Goal: Task Accomplishment & Management: Use online tool/utility

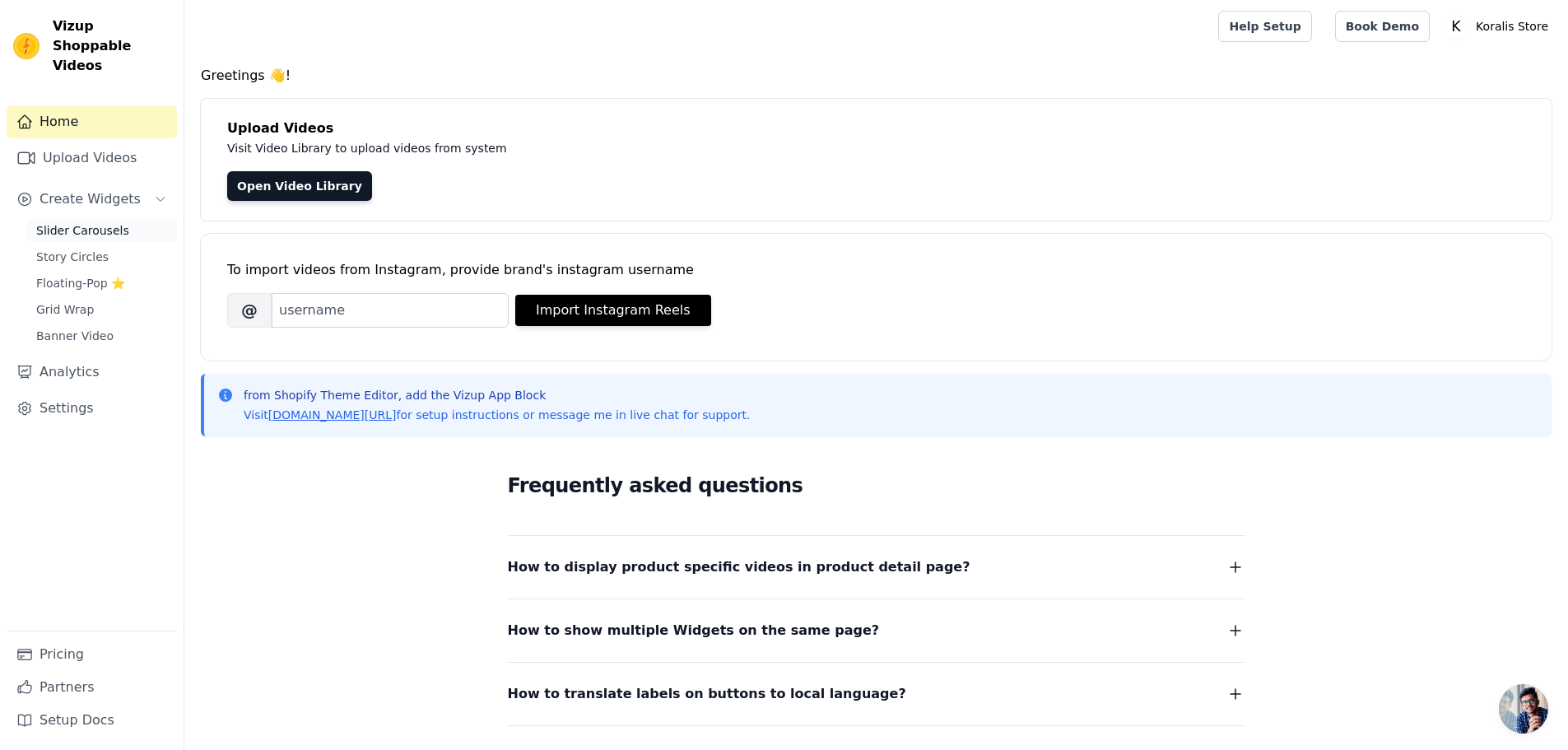
click at [113, 222] on span "Slider Carousels" at bounding box center [82, 230] width 93 height 16
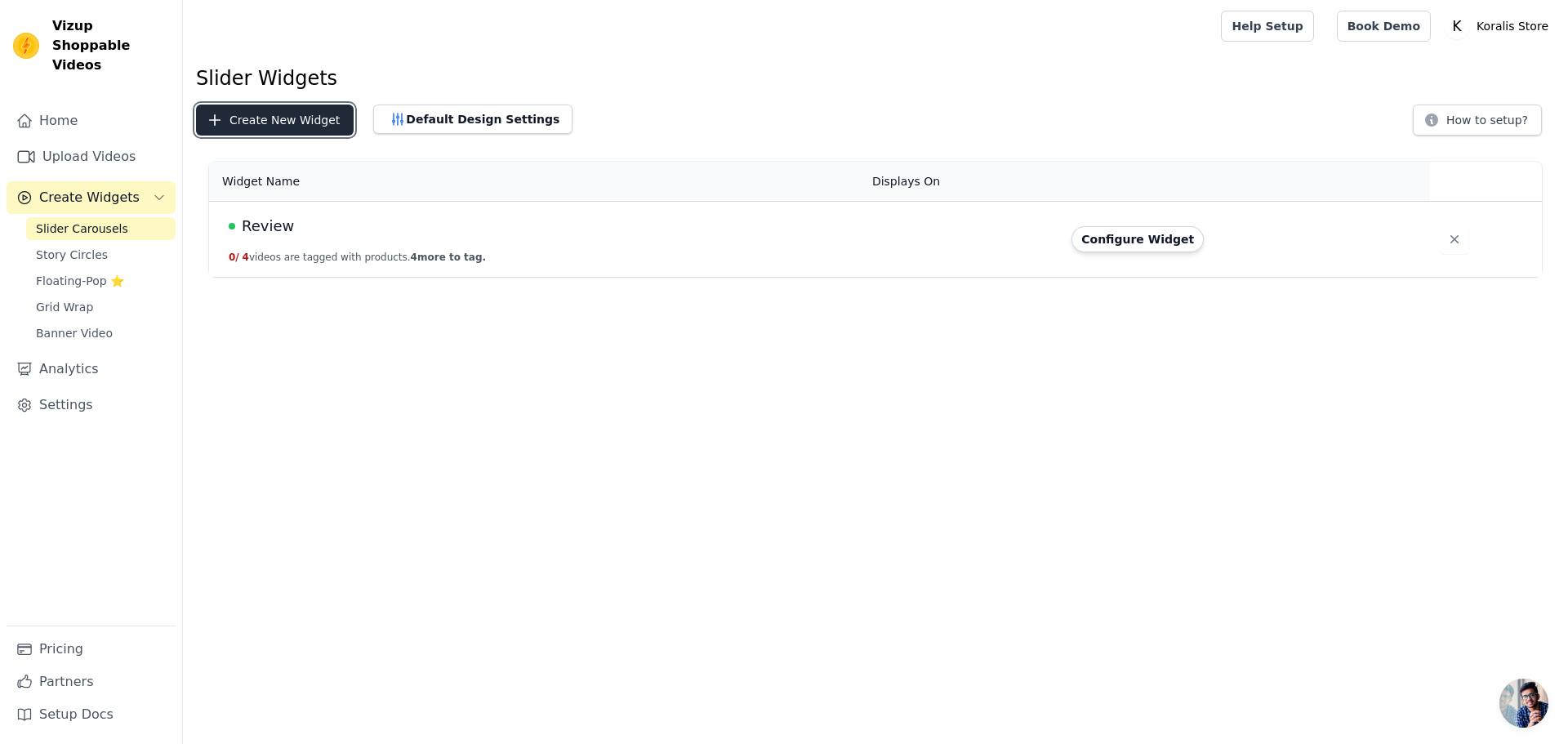
click at [268, 133] on button "Create New Widget" at bounding box center [275, 120] width 158 height 31
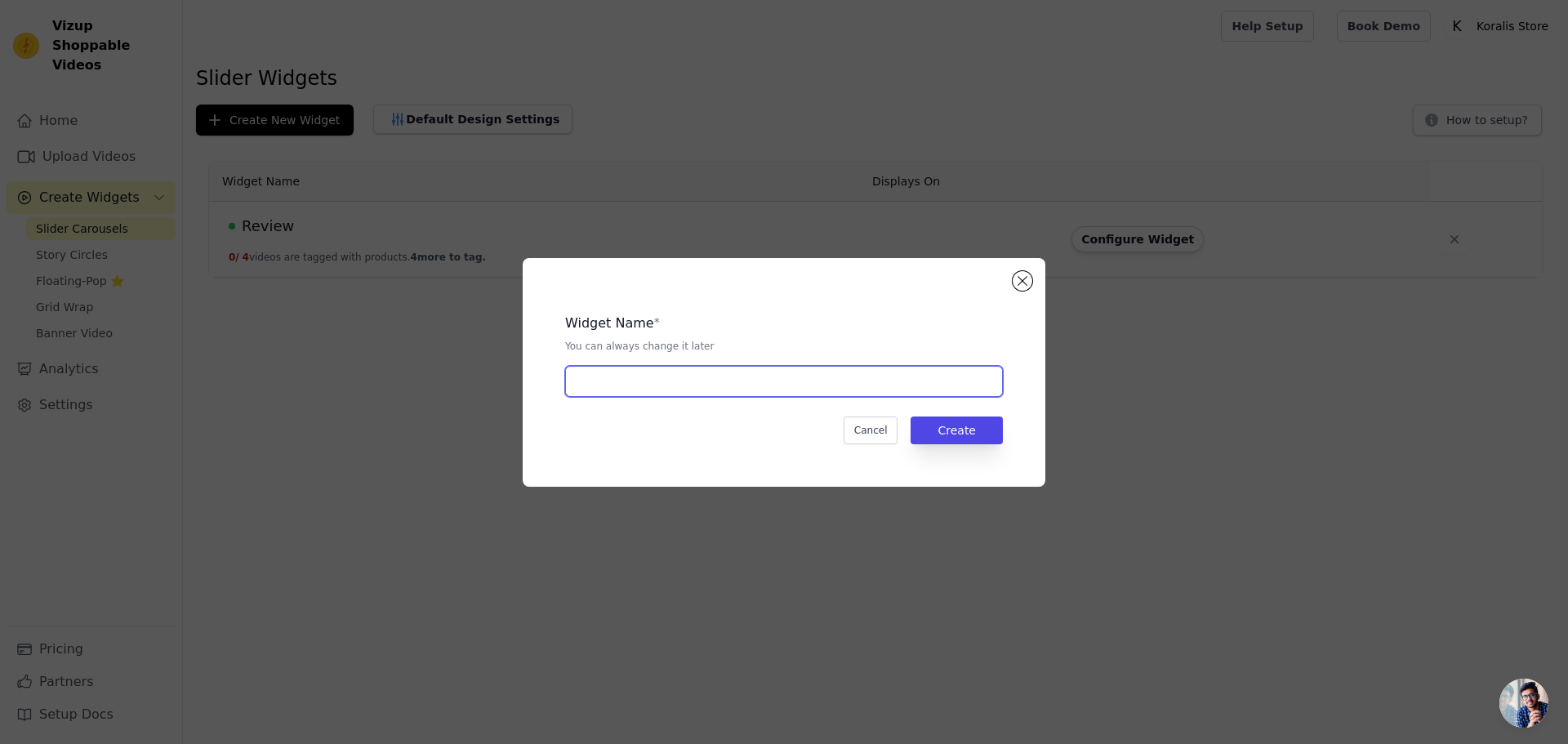
click at [719, 369] on input "text" at bounding box center [783, 381] width 438 height 31
type input "Review Home"
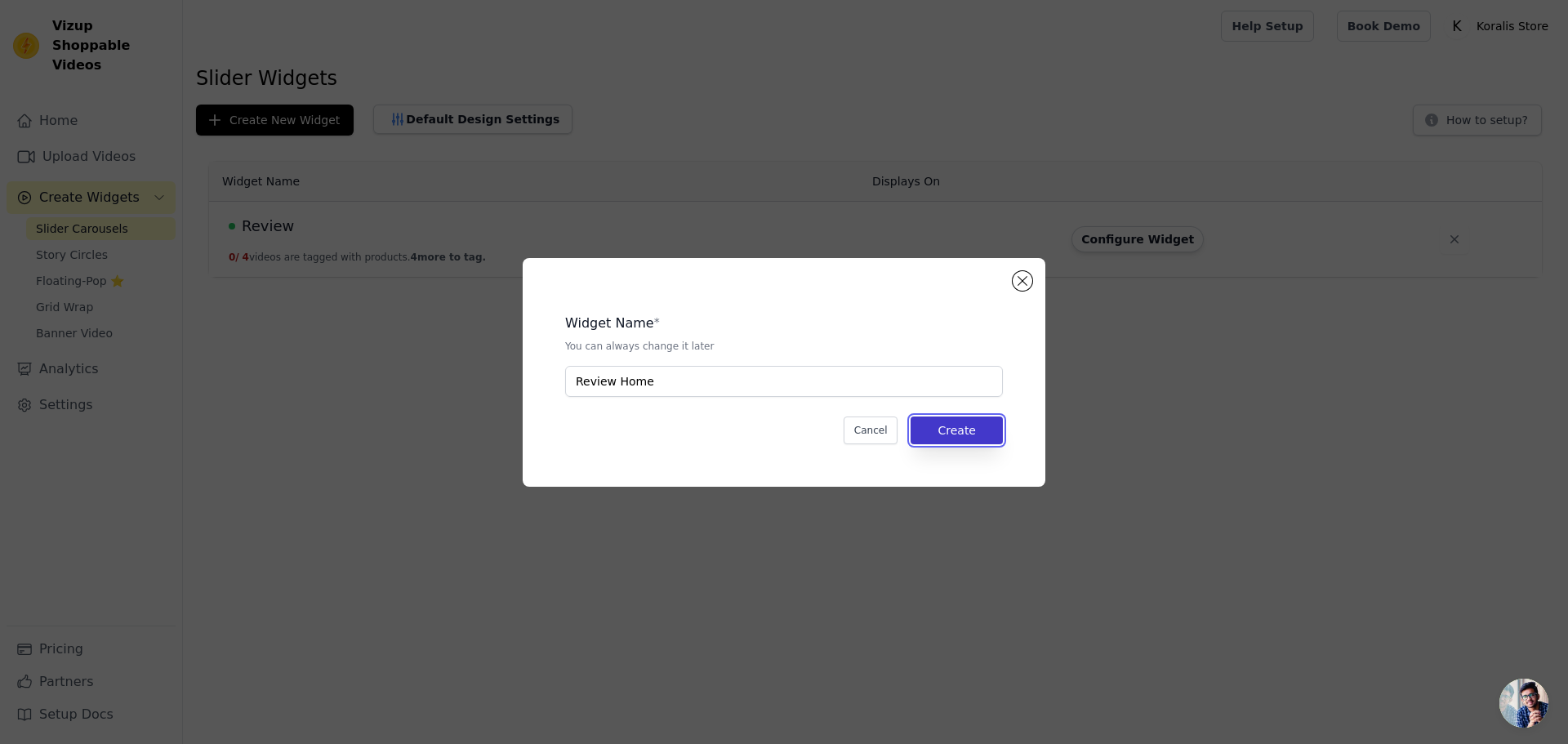
click at [961, 420] on button "Create" at bounding box center [956, 430] width 92 height 28
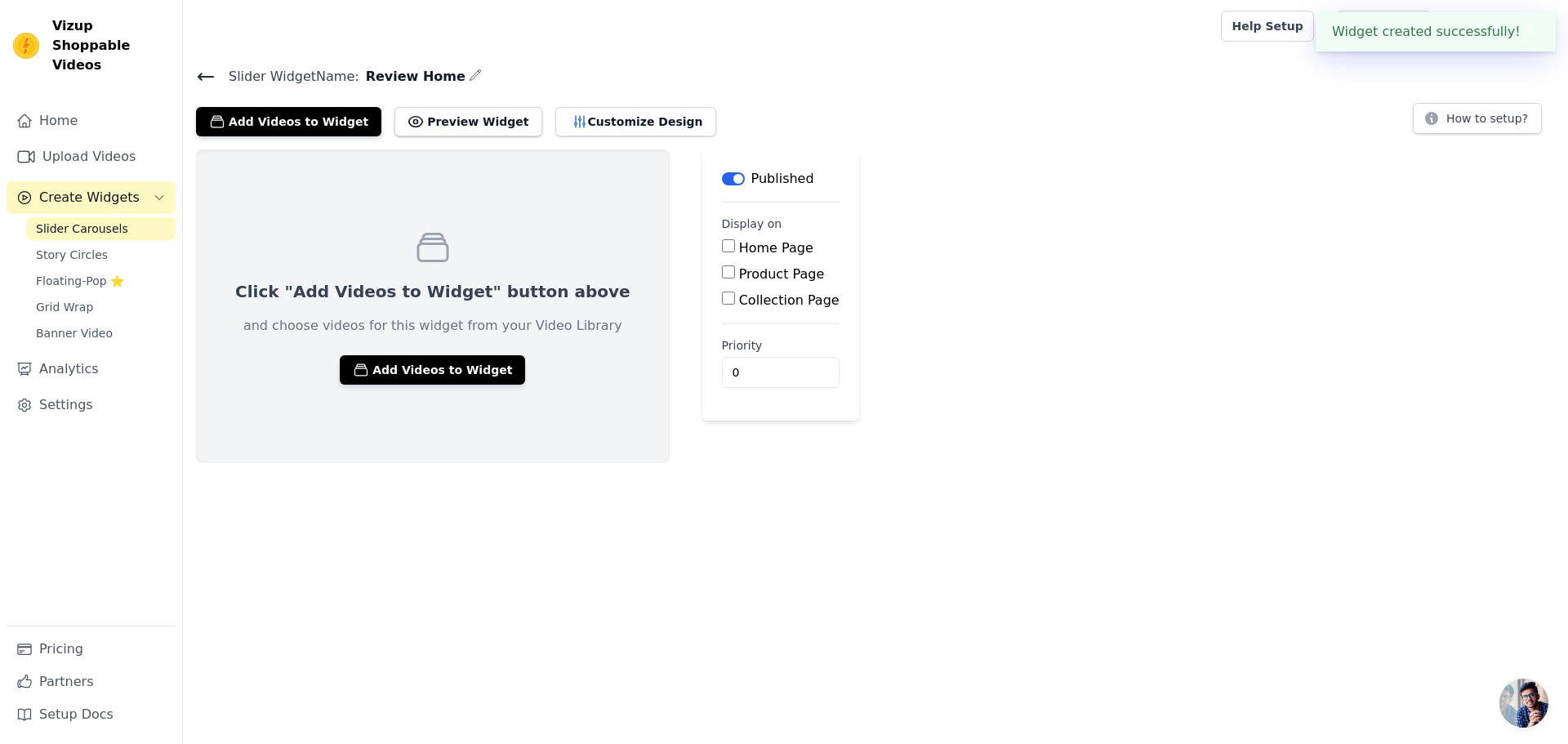
click at [739, 242] on label "Home Page" at bounding box center [775, 247] width 74 height 15
click at [722, 242] on input "Home Page" at bounding box center [728, 245] width 13 height 13
checkbox input "true"
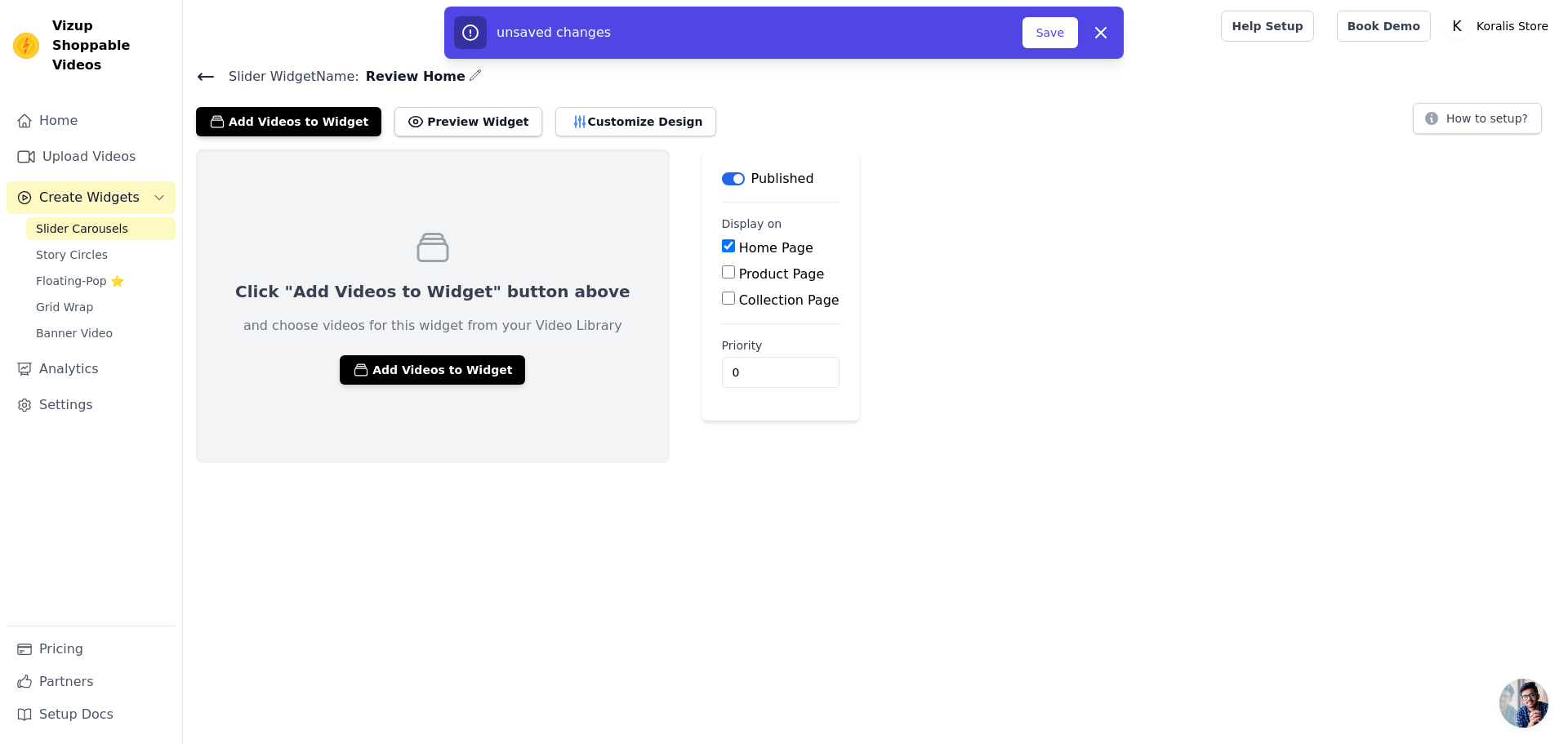
click at [372, 385] on div "Click "Add Videos to Widget" button above and choose videos for this widget fro…" at bounding box center [433, 307] width 474 height 314
click at [376, 374] on button "Add Videos to Widget" at bounding box center [433, 369] width 186 height 29
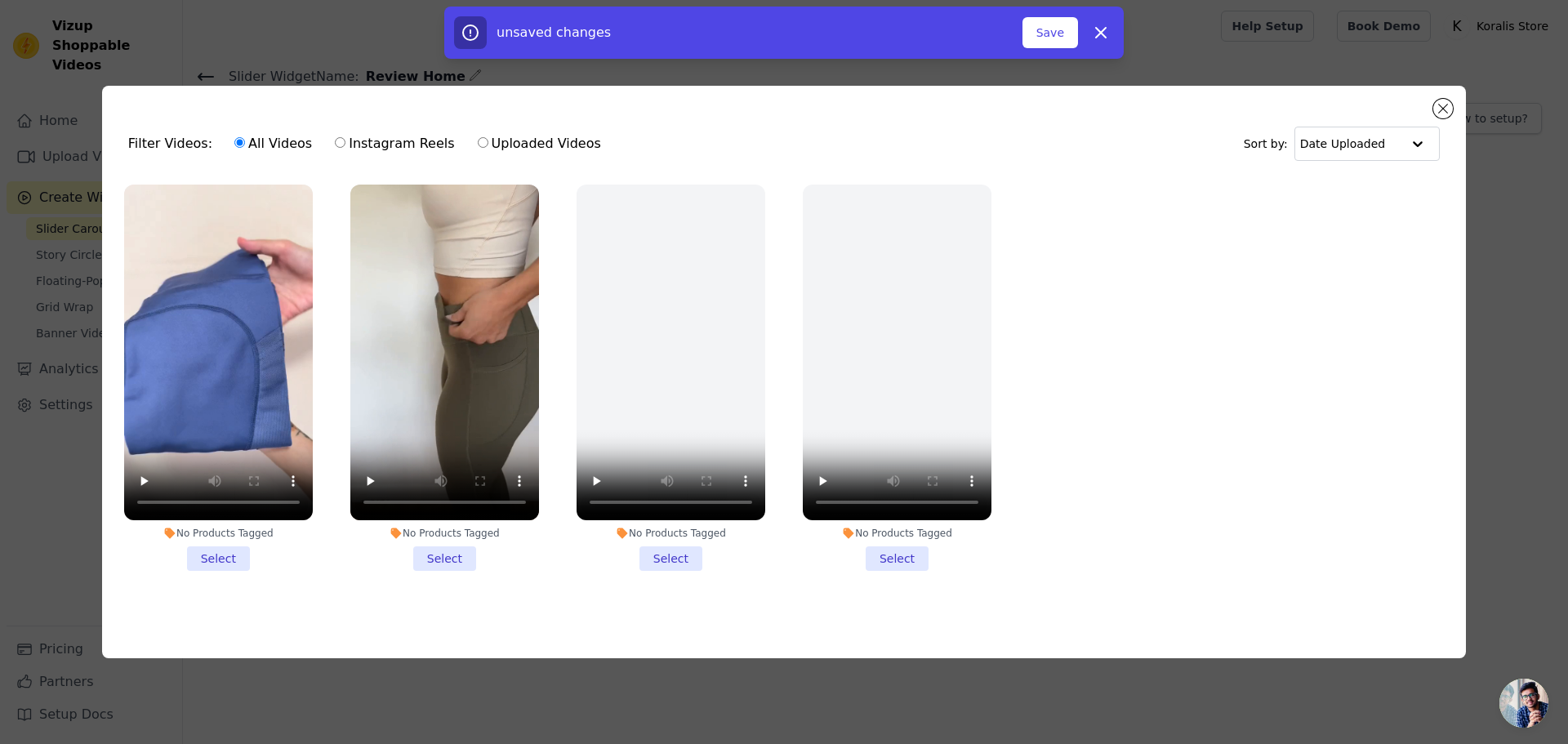
click at [477, 139] on label "Uploaded Videos" at bounding box center [540, 144] width 125 height 21
click at [478, 139] on input "Uploaded Videos" at bounding box center [483, 143] width 11 height 11
radio input "true"
click at [1443, 107] on button "Close modal" at bounding box center [1443, 109] width 20 height 20
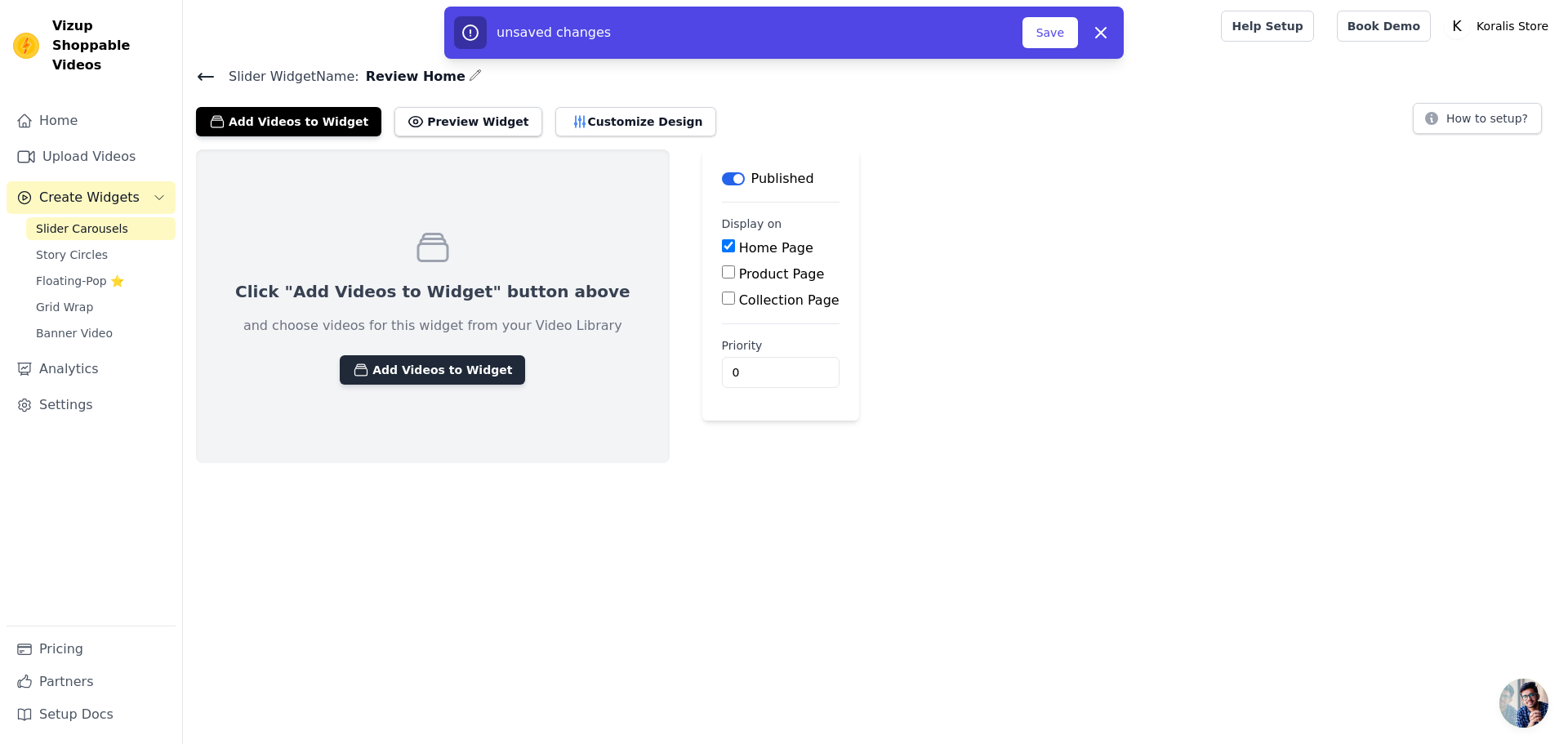
click at [449, 372] on button "Add Videos to Widget" at bounding box center [433, 369] width 186 height 29
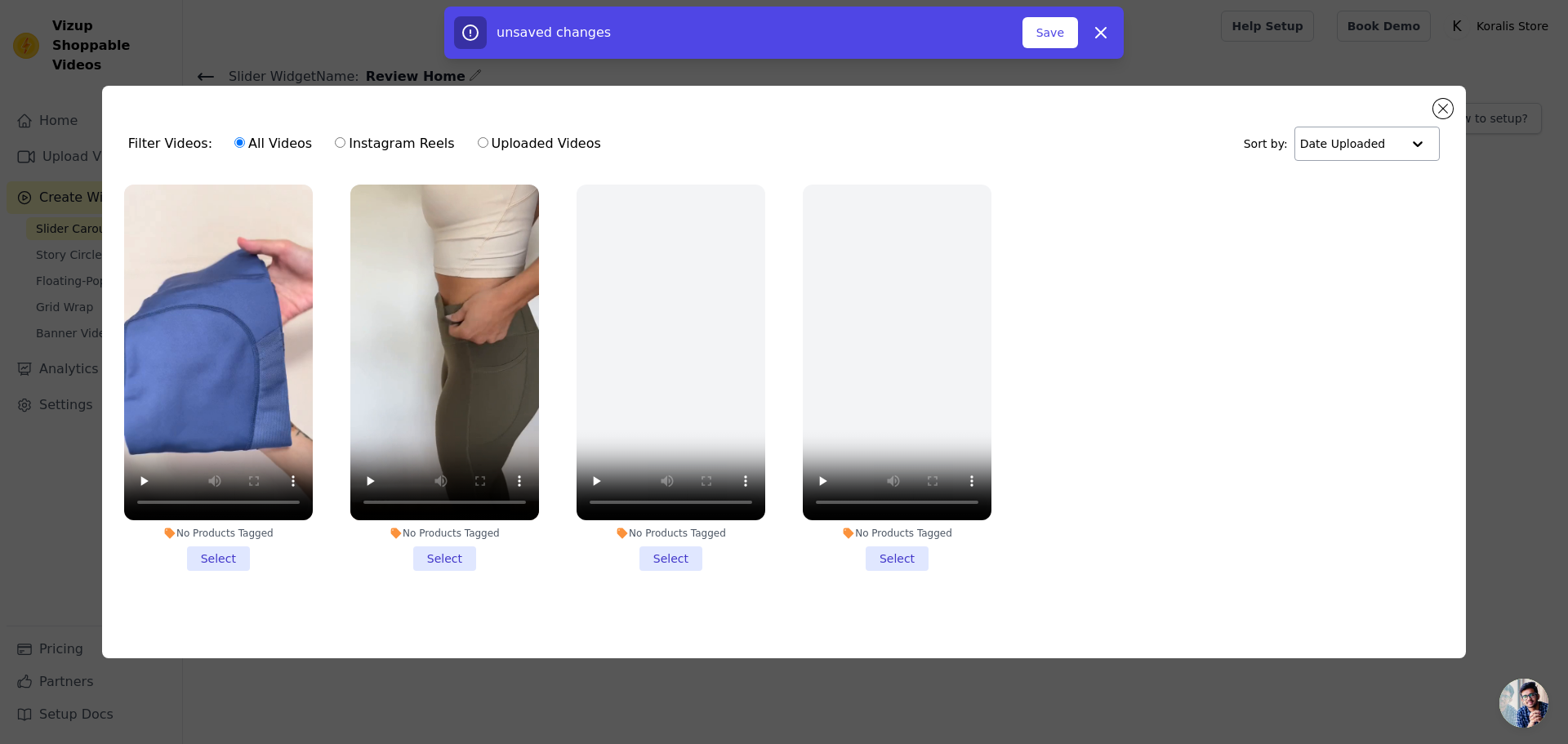
click at [1415, 128] on div at bounding box center [1417, 144] width 33 height 33
click at [1443, 99] on button "Close modal" at bounding box center [1443, 109] width 20 height 20
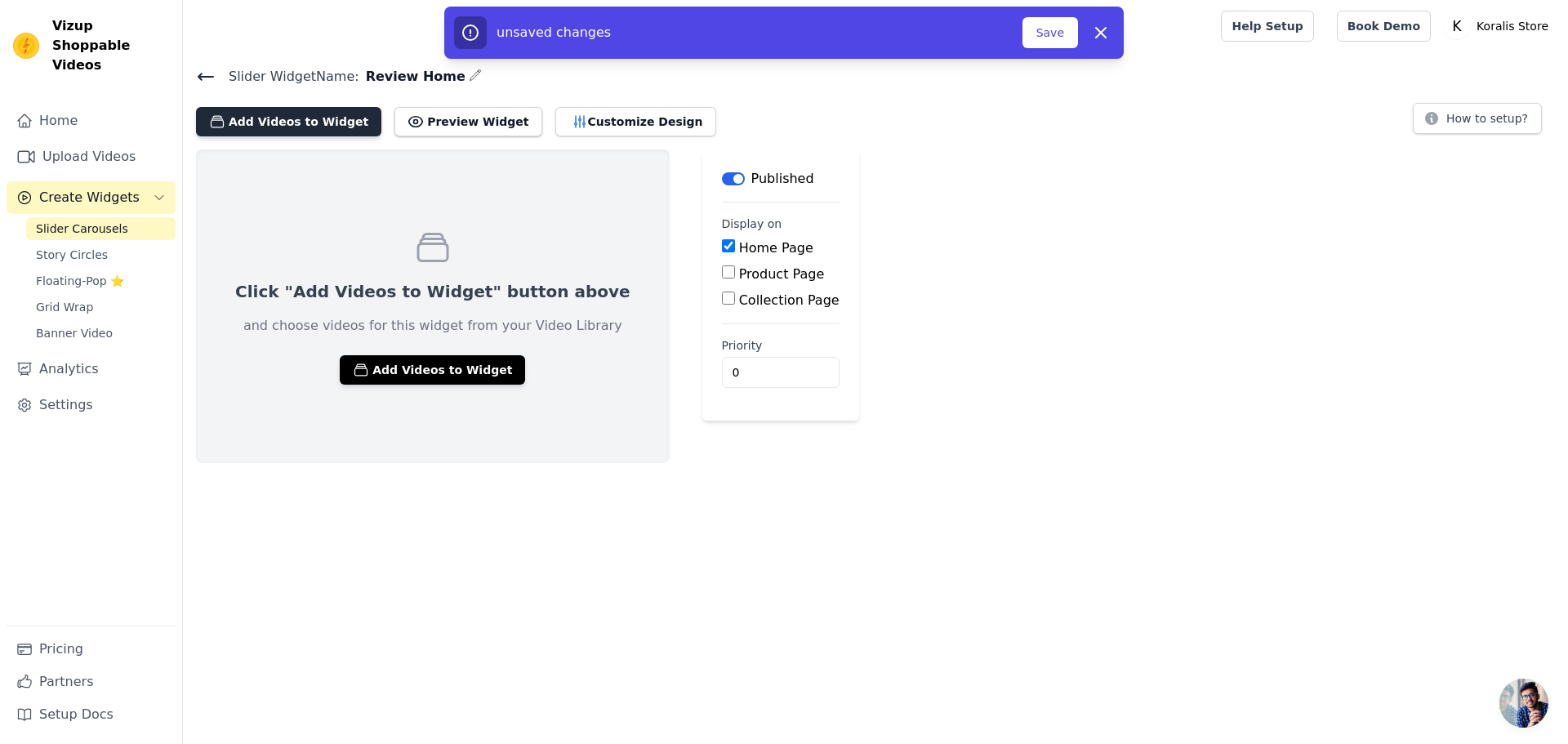
click at [324, 120] on button "Add Videos to Widget" at bounding box center [289, 121] width 186 height 29
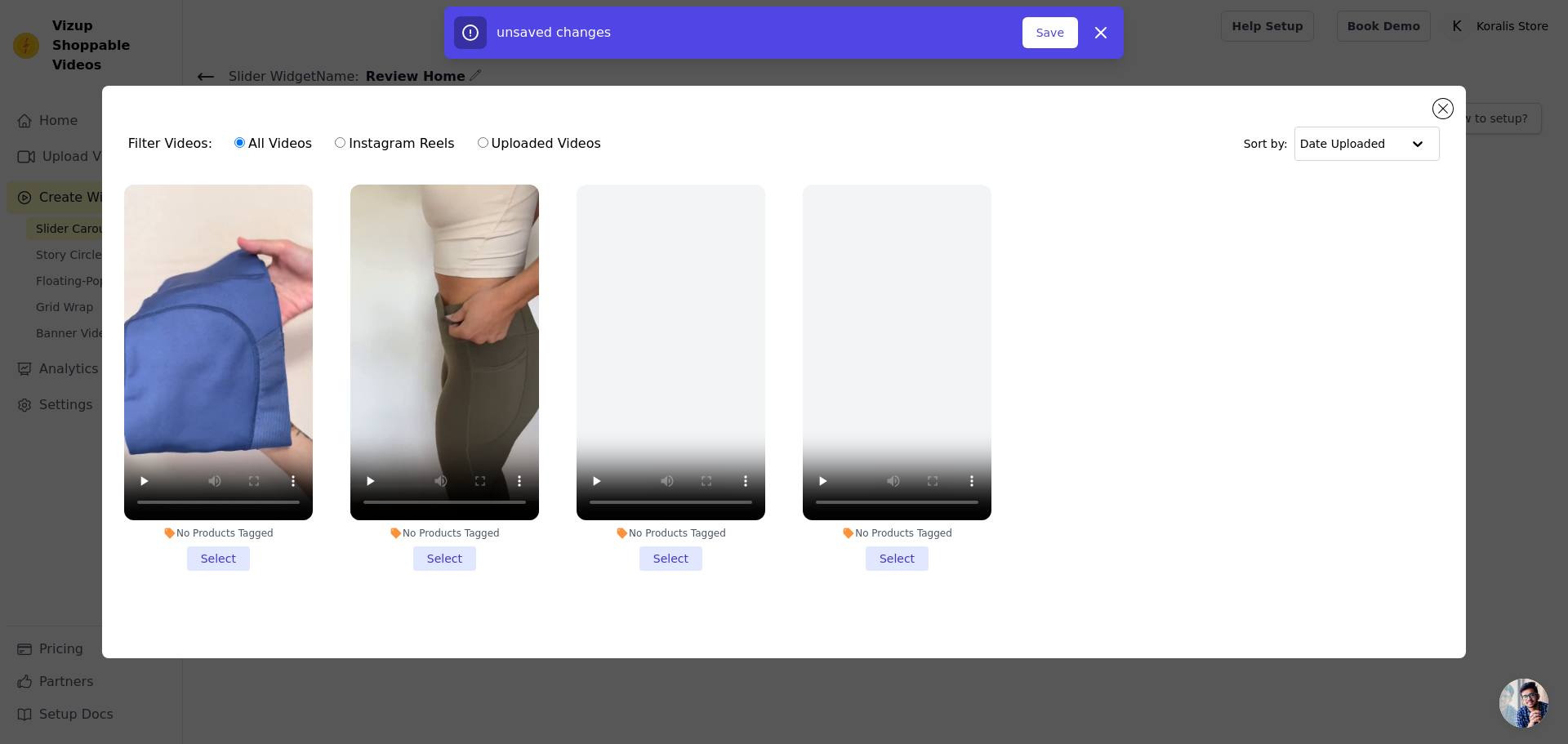
click at [1567, 236] on div "Filter Videos: All Videos Instagram Reels Uploaded Videos Sort by: Date Uploade…" at bounding box center [784, 372] width 1568 height 744
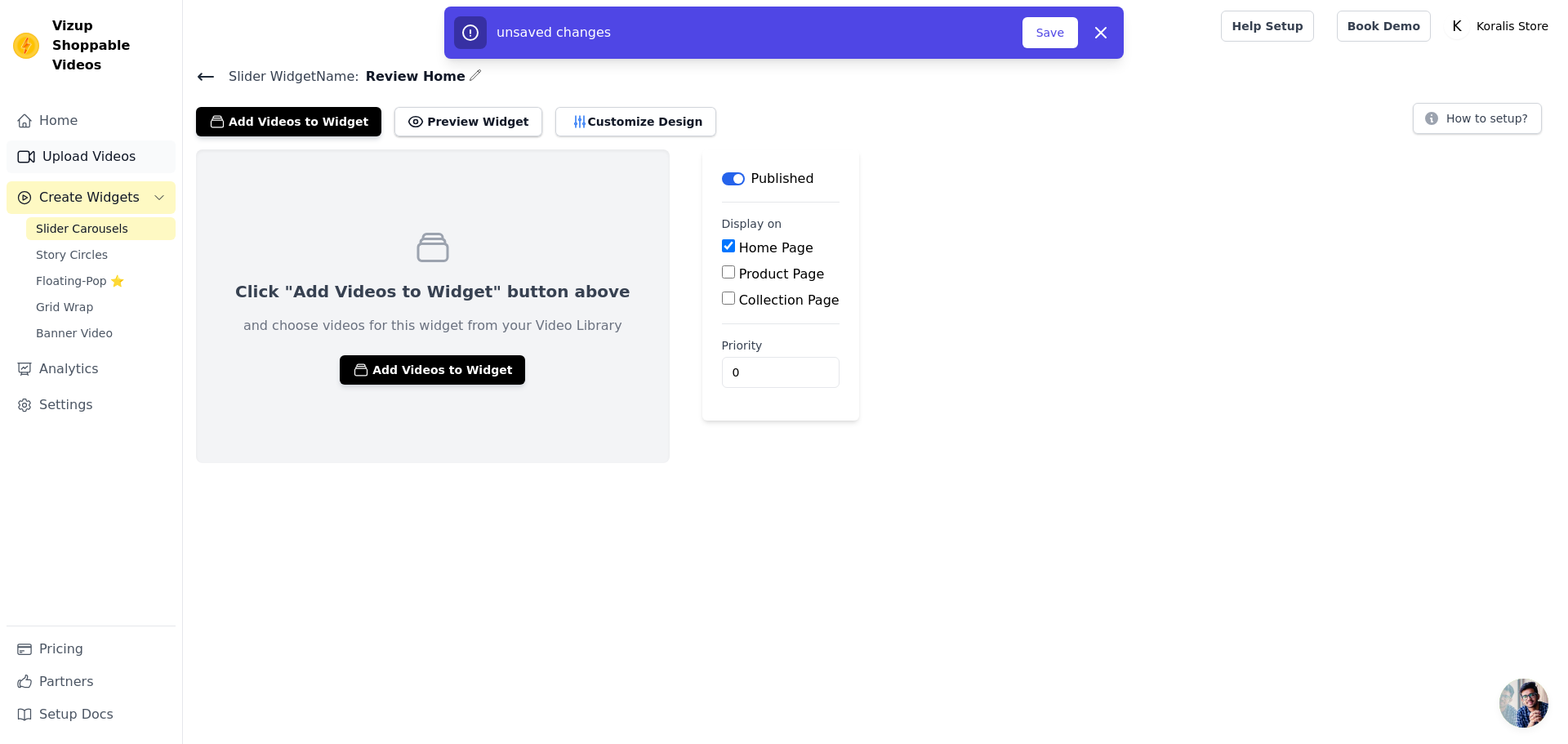
click at [126, 150] on link "Upload Videos" at bounding box center [90, 156] width 169 height 33
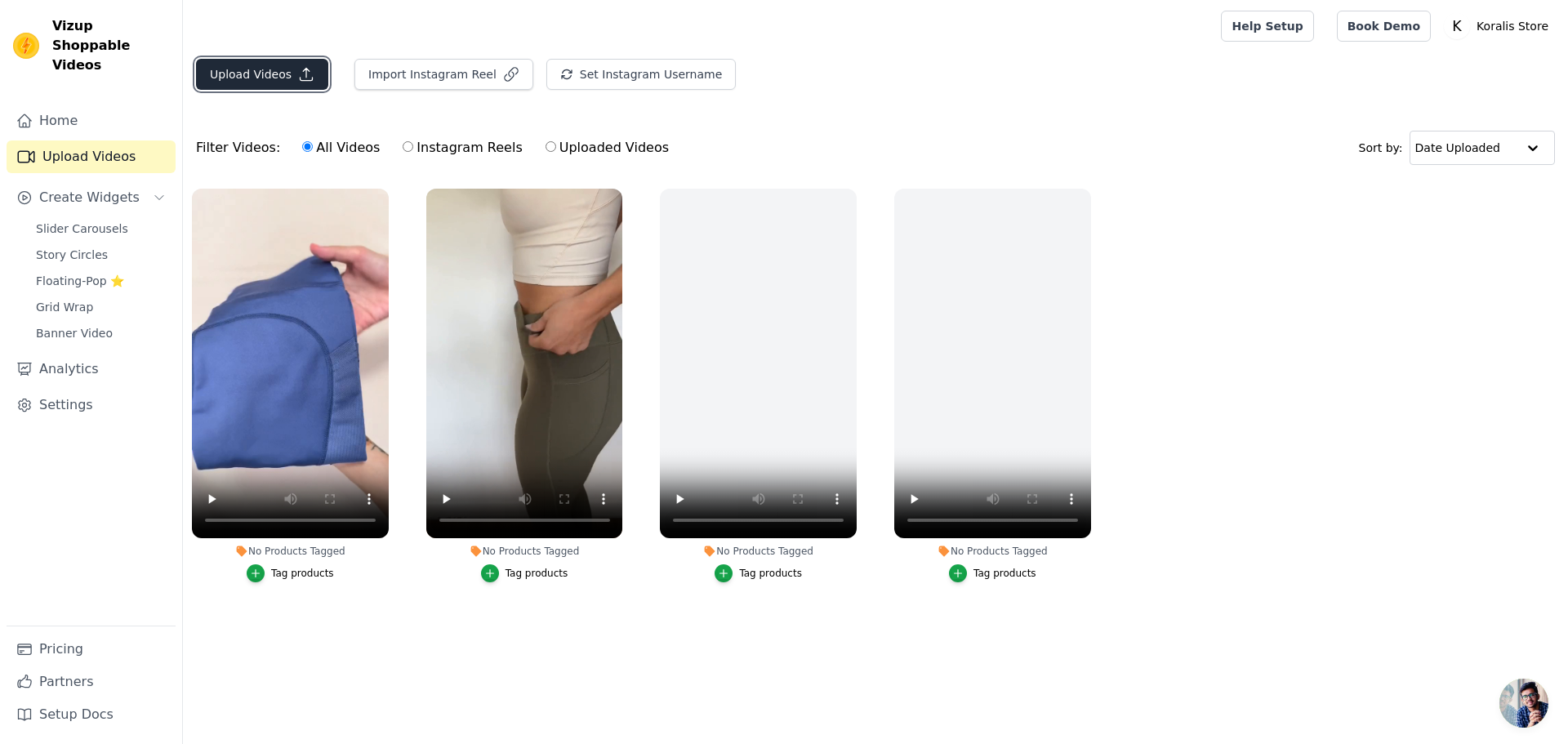
click at [285, 73] on button "Upload Videos" at bounding box center [262, 74] width 132 height 31
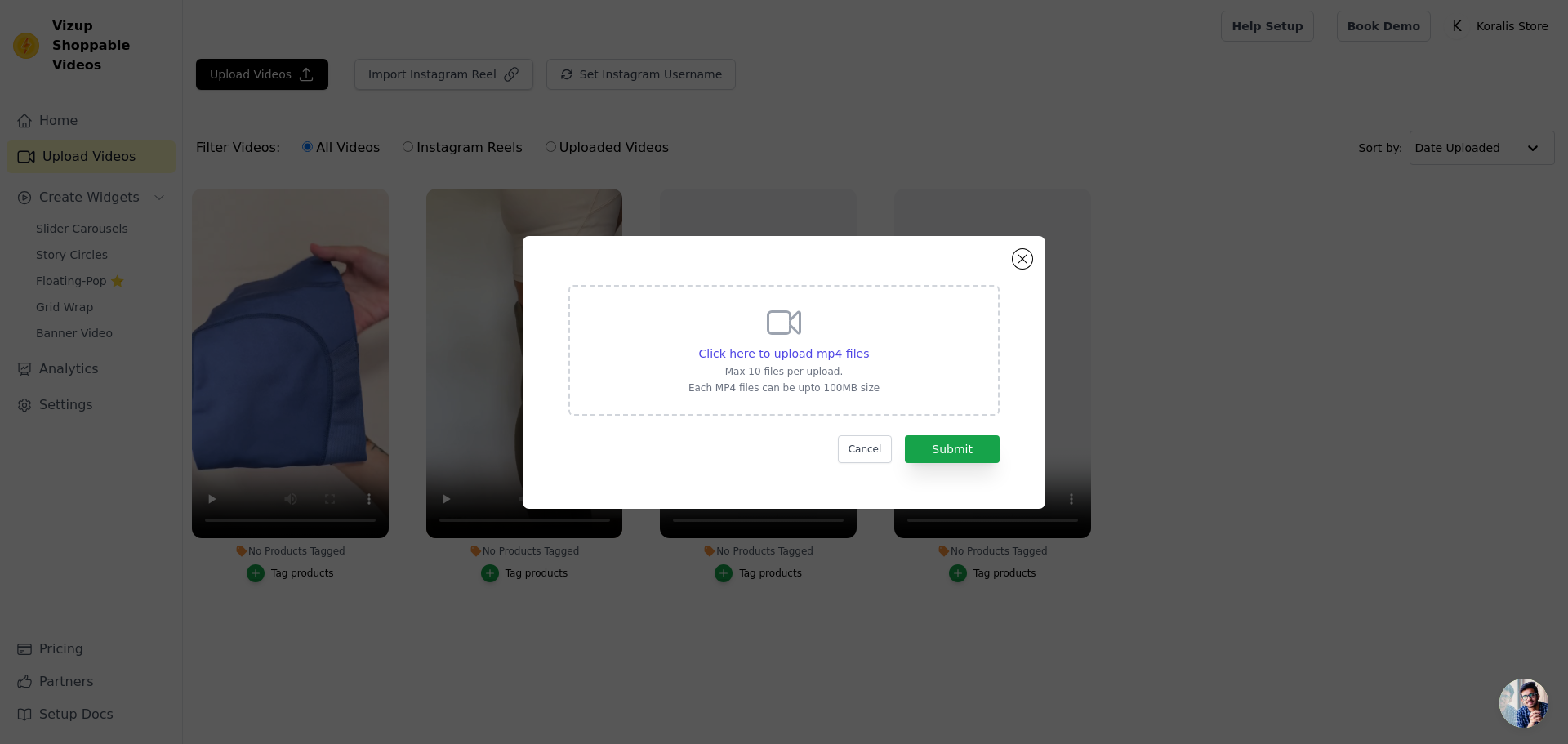
click at [859, 410] on div "Click here to upload mp4 files Max 10 files per upload. Each MP4 files can be u…" at bounding box center [783, 350] width 431 height 130
click at [868, 345] on input "Click here to upload mp4 files Max 10 files per upload. Each MP4 files can be u…" at bounding box center [868, 344] width 1 height 1
type input "C:\fakepath\Fabric_Quality_Test_Video_Generation (1) (online-video-cutter.com).…"
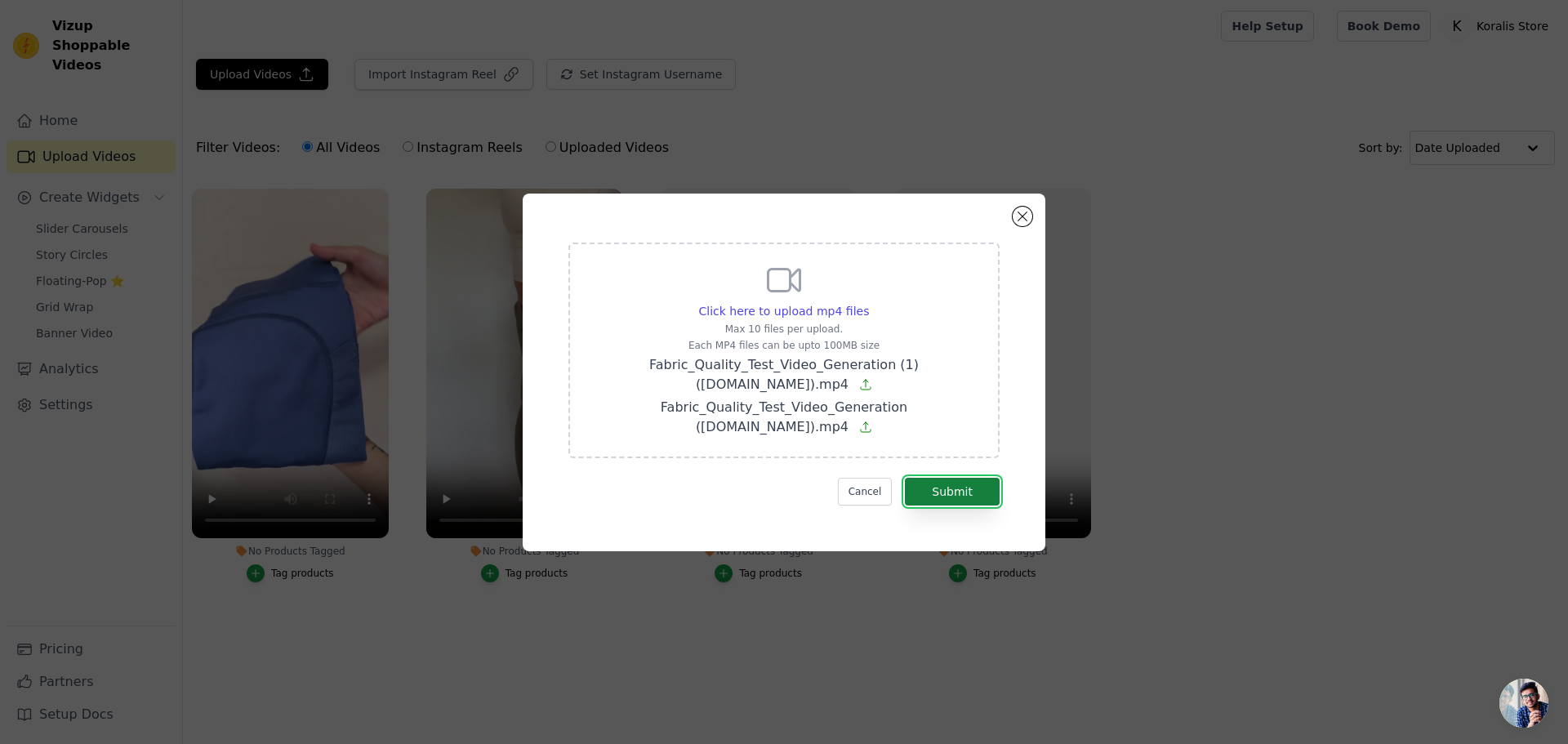
click at [959, 499] on button "Submit" at bounding box center [952, 492] width 95 height 28
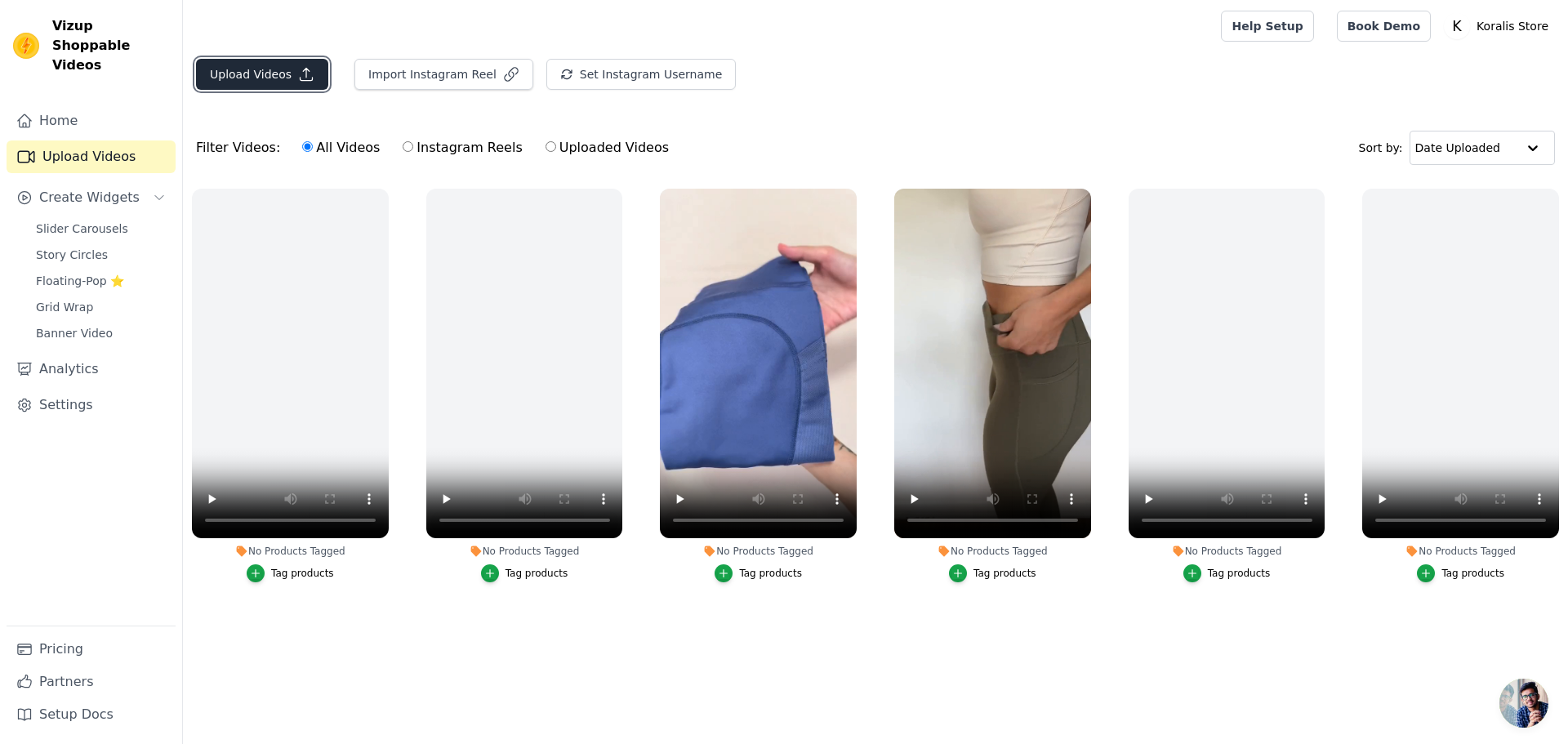
click at [287, 79] on button "Upload Videos" at bounding box center [262, 74] width 132 height 31
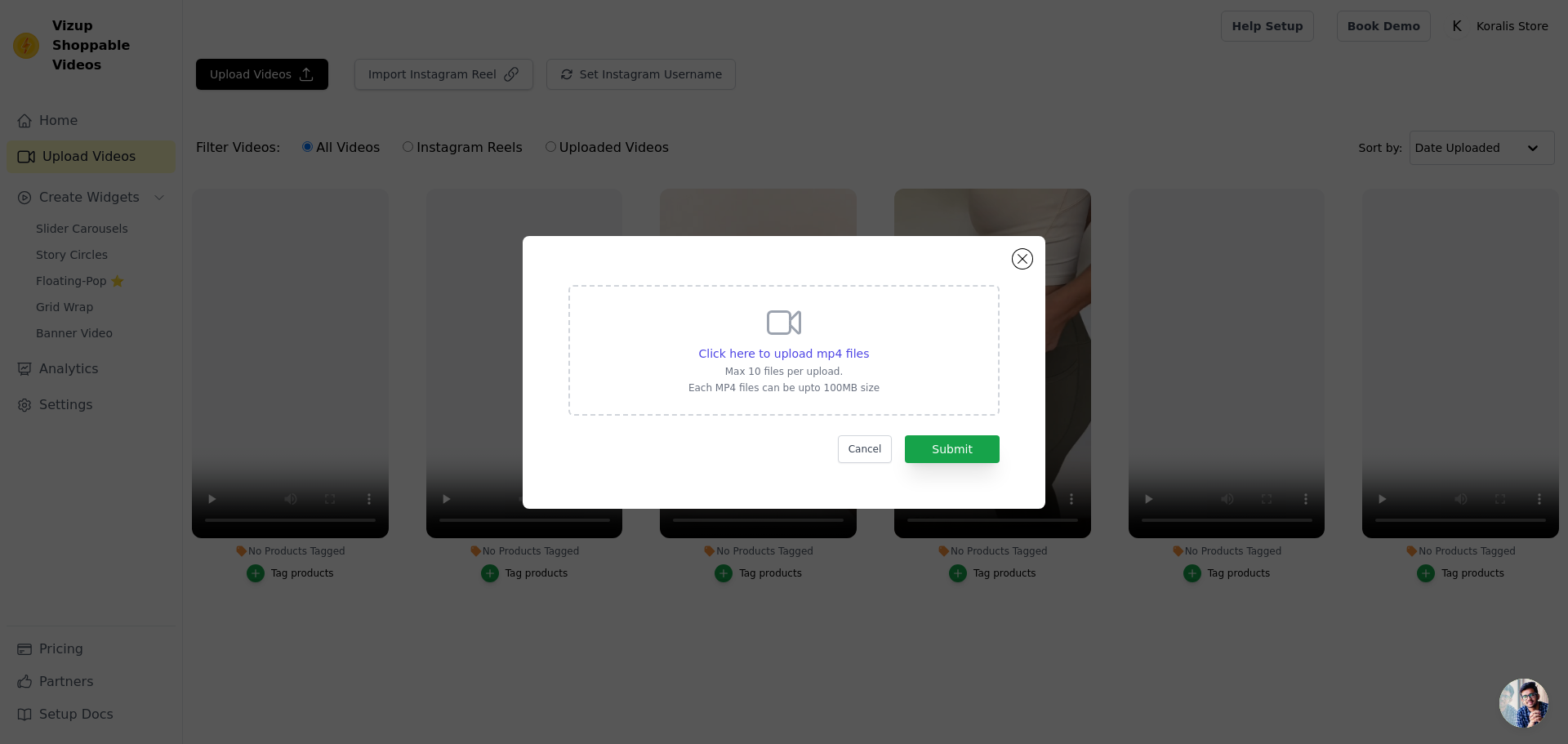
click at [697, 357] on div "Click here to upload mp4 files Max 10 files per upload. Each MP4 files can be u…" at bounding box center [783, 350] width 431 height 130
click at [868, 345] on input "Click here to upload mp4 files Max 10 files per upload. Each MP4 files can be u…" at bounding box center [868, 344] width 1 height 1
type input "C:\fakepath\Fabric_Quality_Demonstration_Video (online-video-cutter.com).mp4"
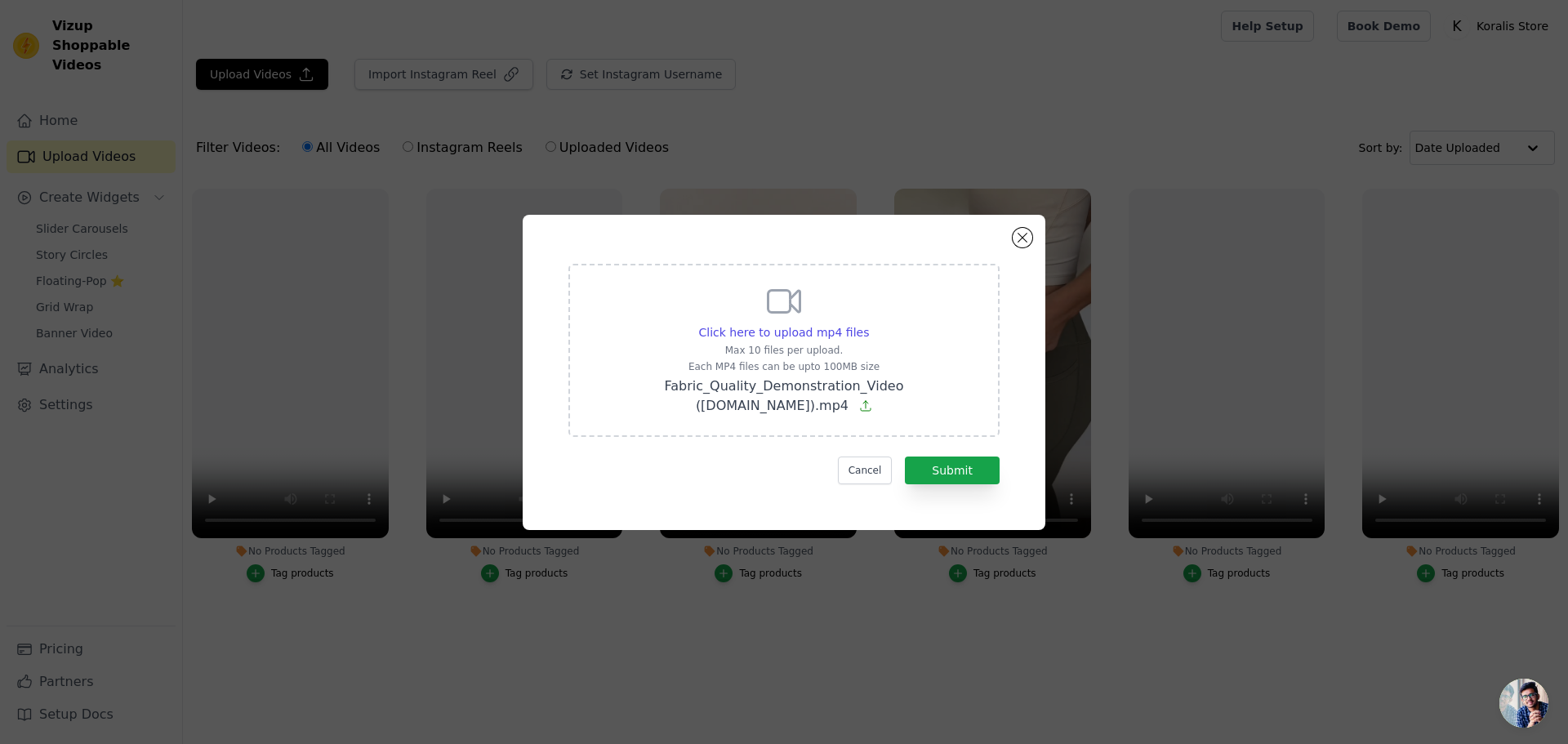
click at [203, 83] on div "Click here to upload mp4 files Max 10 files per upload. Each MP4 files can be u…" at bounding box center [784, 372] width 1568 height 744
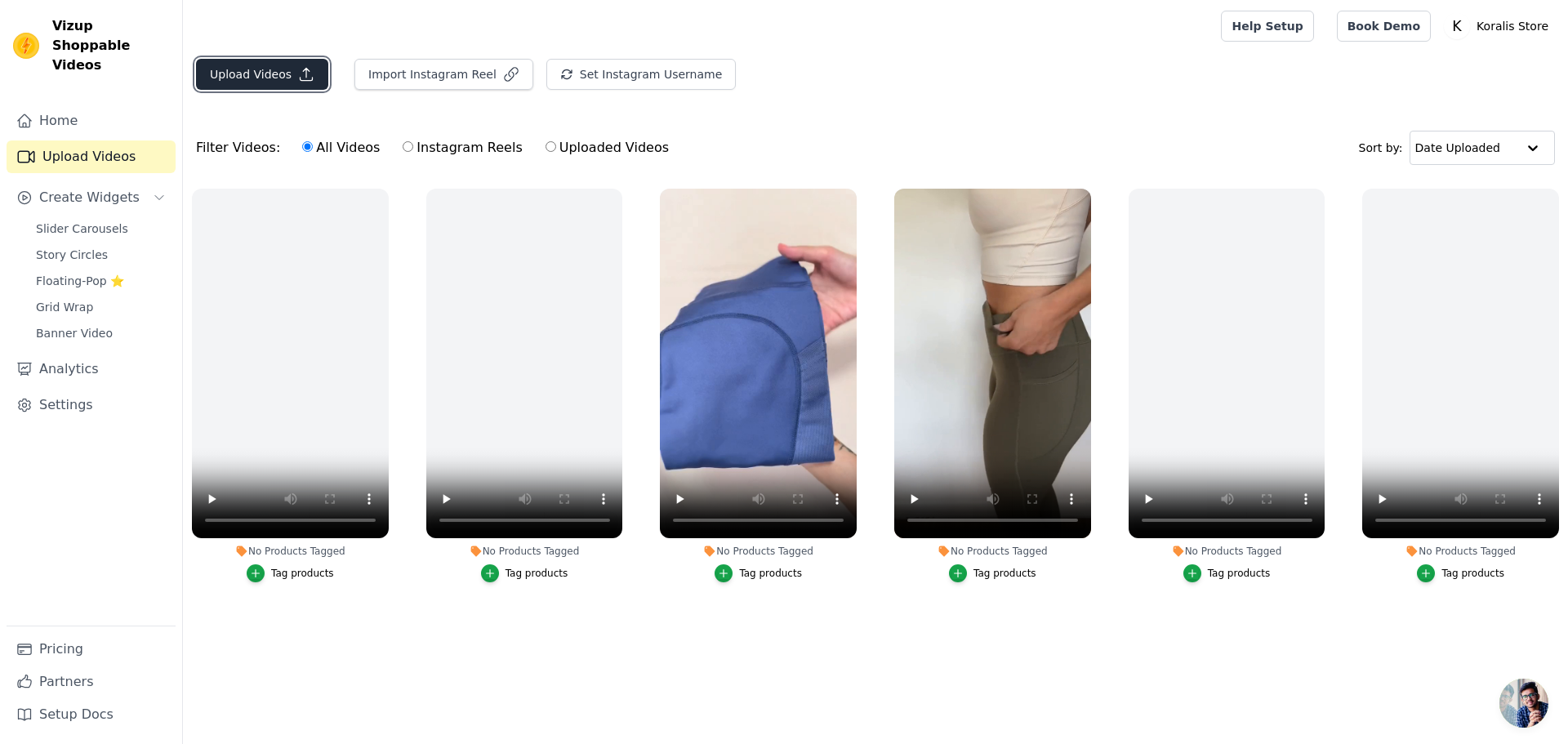
click at [241, 80] on button "Upload Videos" at bounding box center [262, 74] width 132 height 31
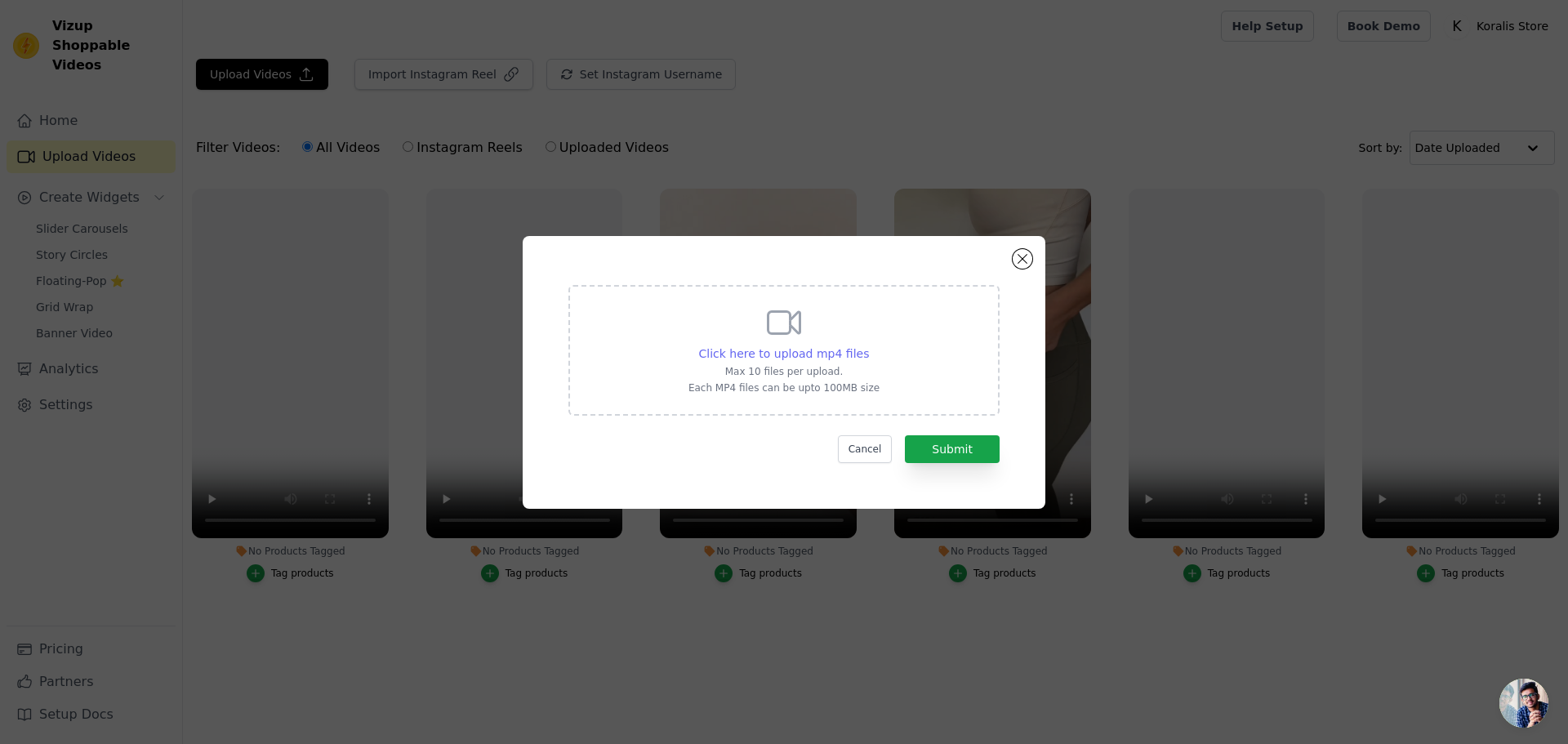
click at [769, 353] on span "Click here to upload mp4 files" at bounding box center [784, 353] width 170 height 13
click at [868, 345] on input "Click here to upload mp4 files Max 10 files per upload. Each MP4 files can be u…" at bounding box center [868, 344] width 1 height 1
type input "C:\fakepath\Fabric_Quality_Demonstration_Video (online-video-cutter.com).mp4"
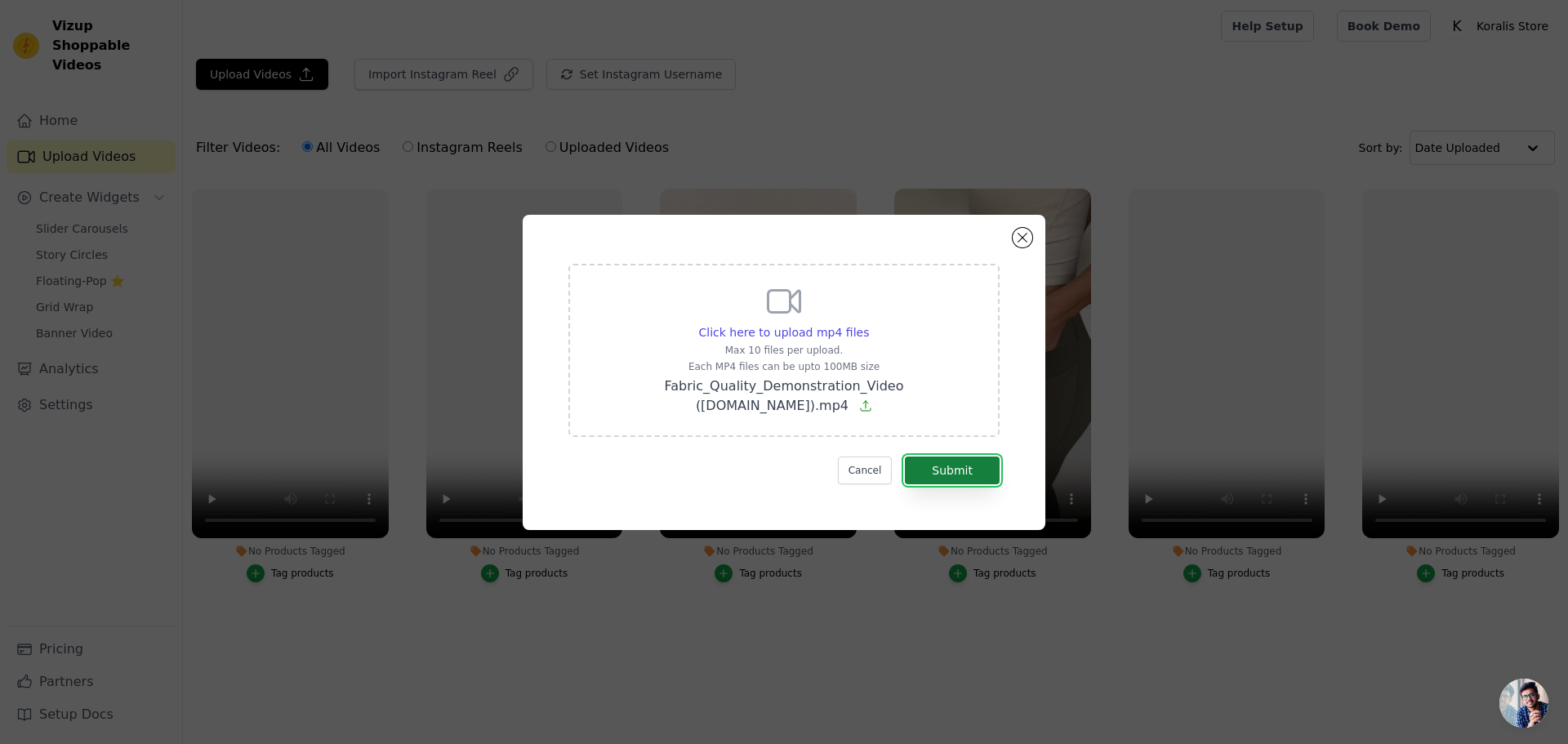
click at [963, 479] on button "Submit" at bounding box center [952, 470] width 95 height 28
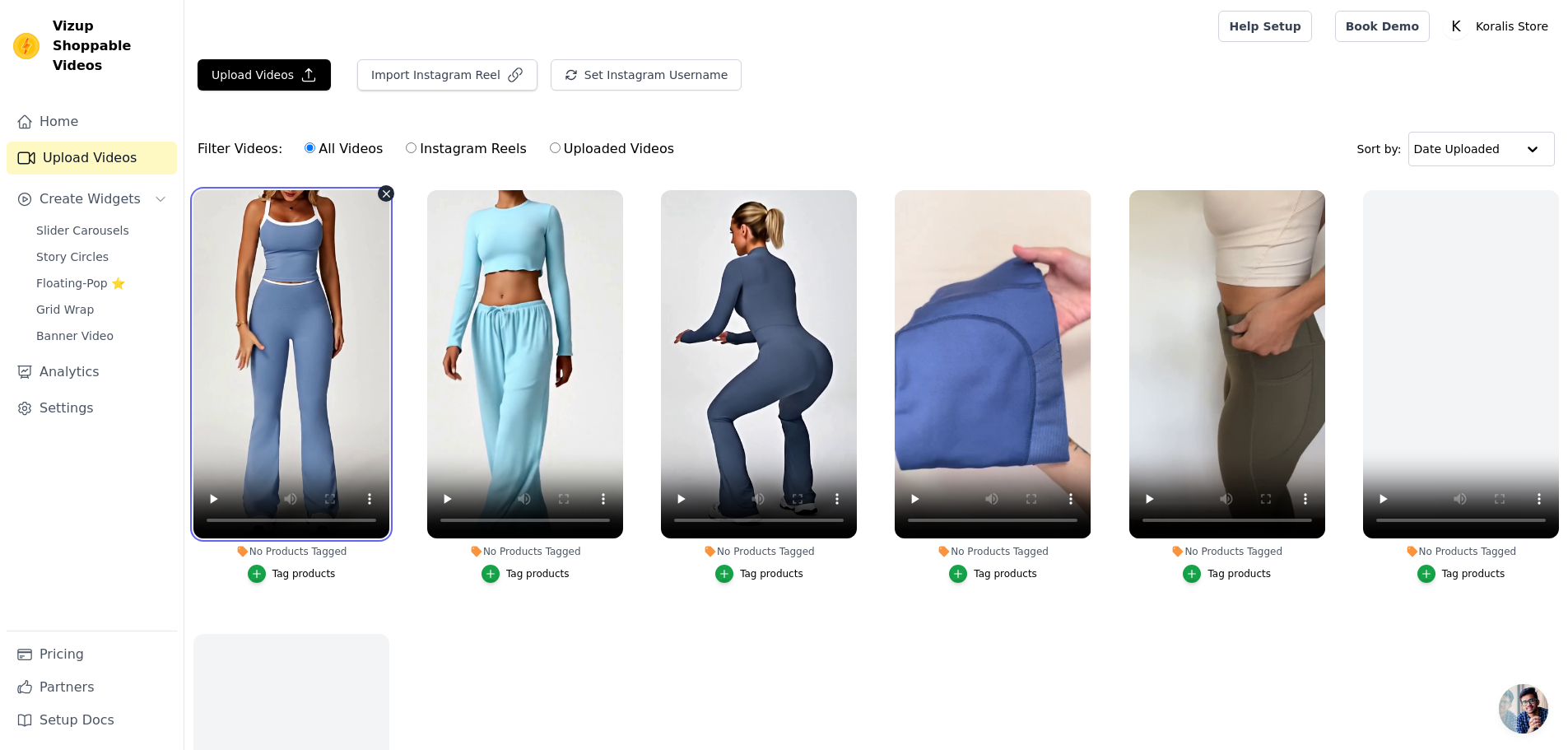
click at [287, 377] on video at bounding box center [291, 363] width 196 height 348
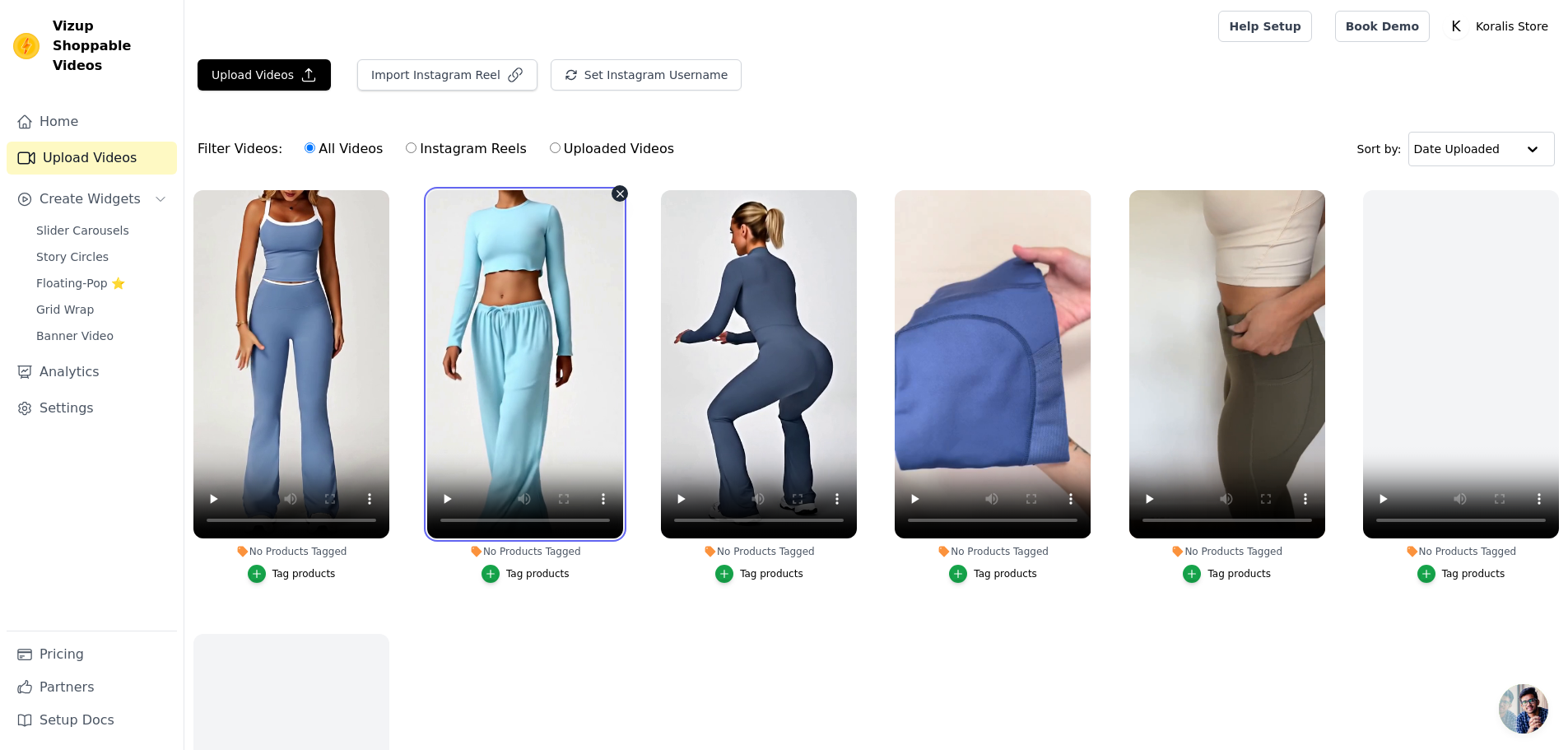
click at [549, 352] on video at bounding box center [525, 363] width 196 height 348
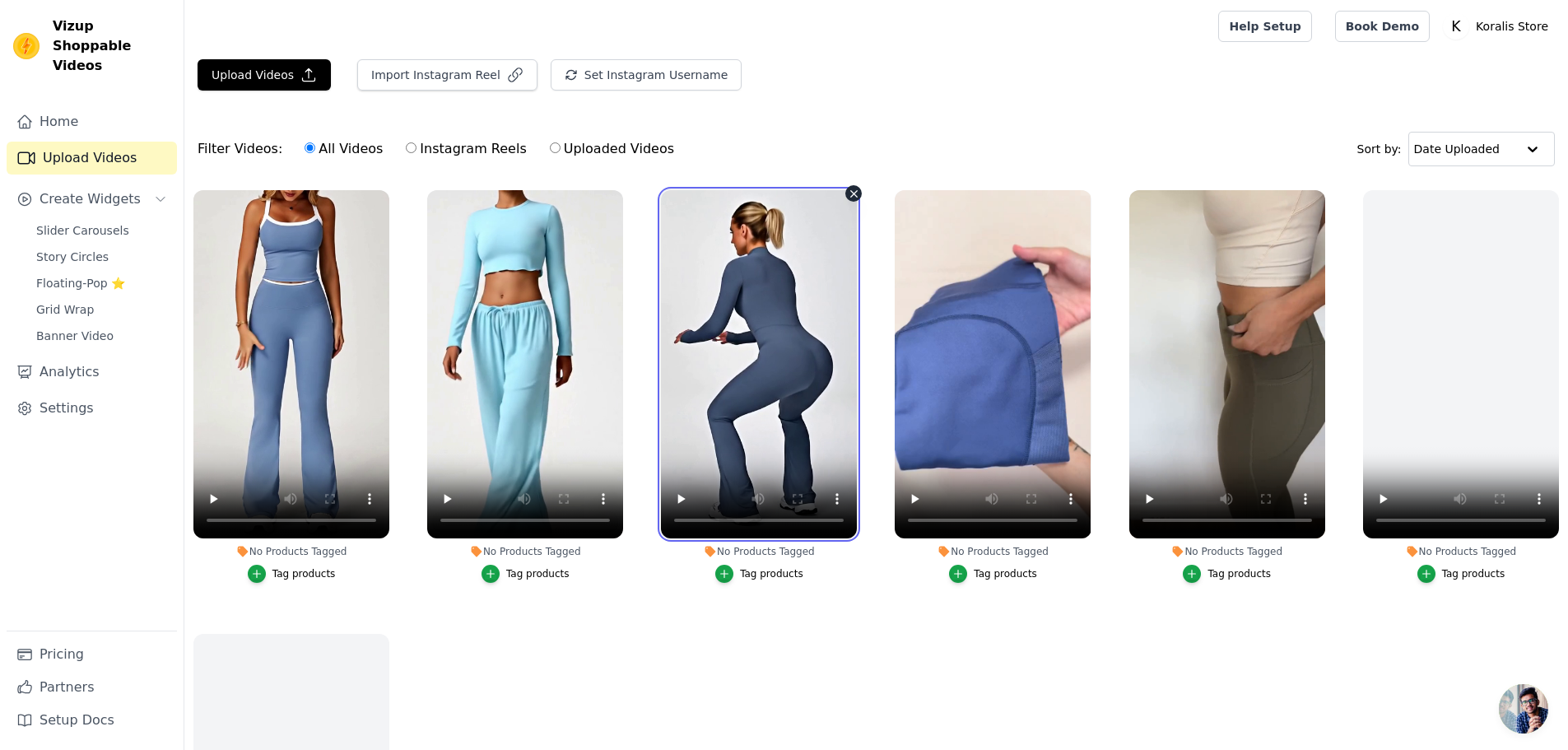
click at [771, 372] on video at bounding box center [759, 363] width 196 height 348
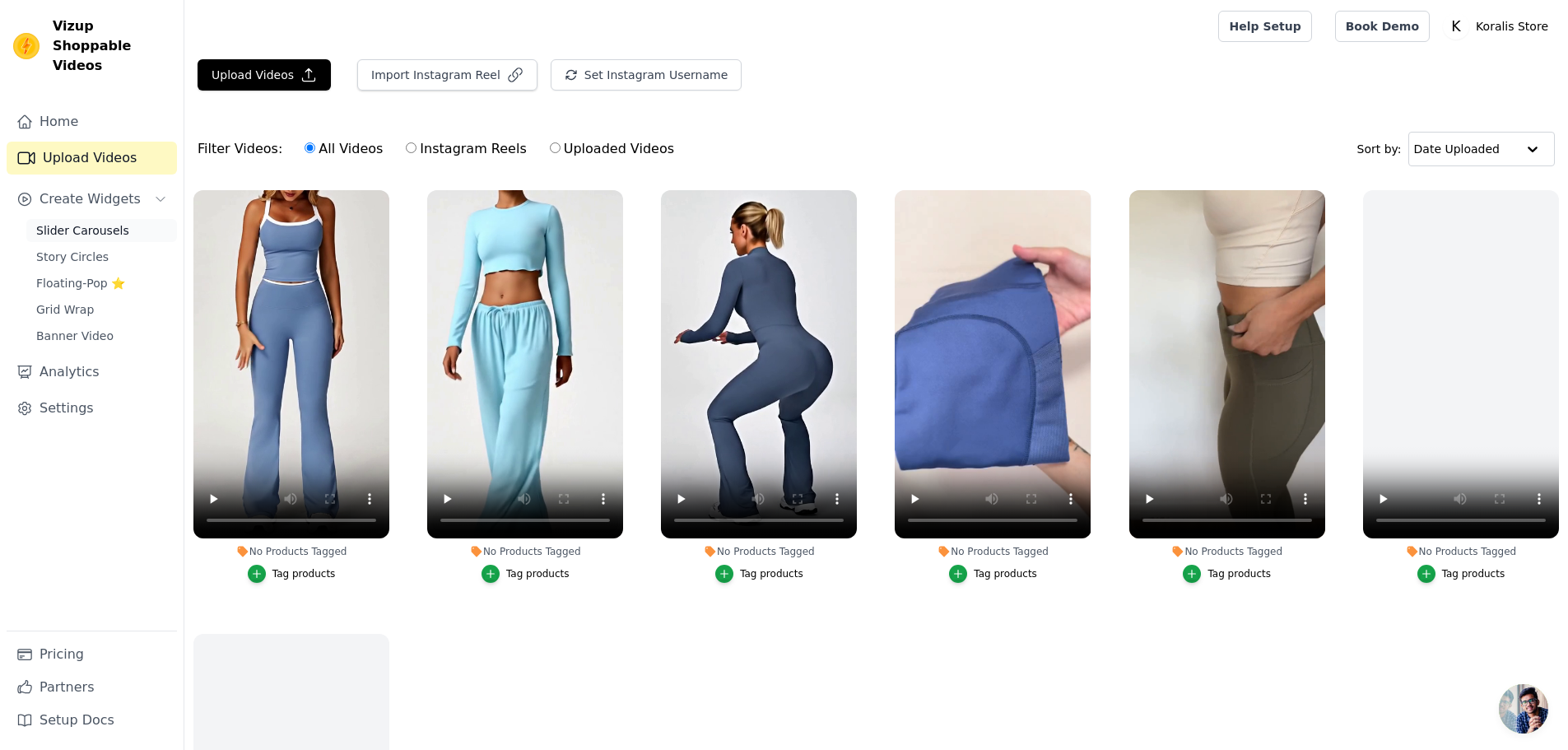
click at [94, 222] on span "Slider Carousels" at bounding box center [82, 230] width 93 height 16
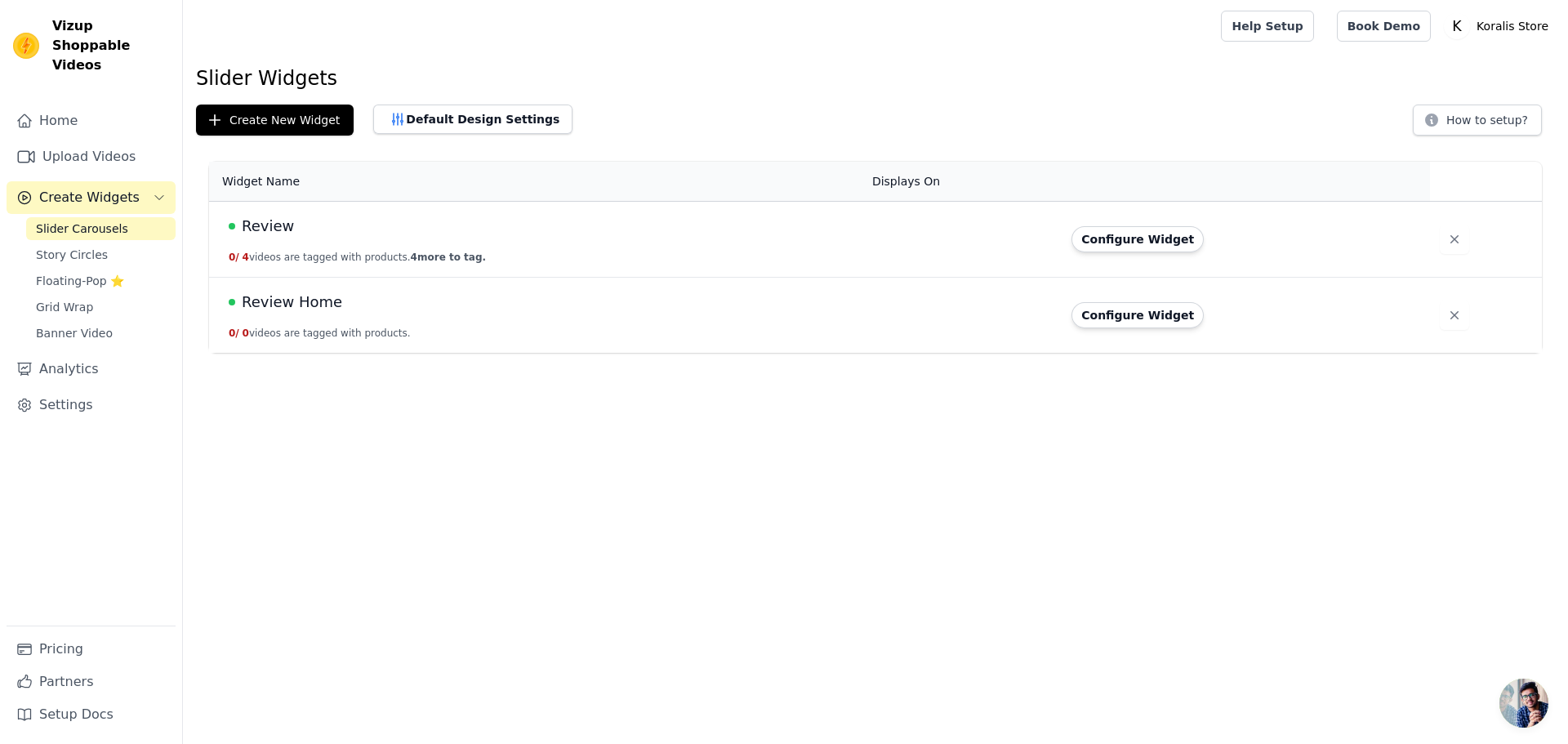
click at [260, 301] on span "Review Home" at bounding box center [292, 302] width 101 height 23
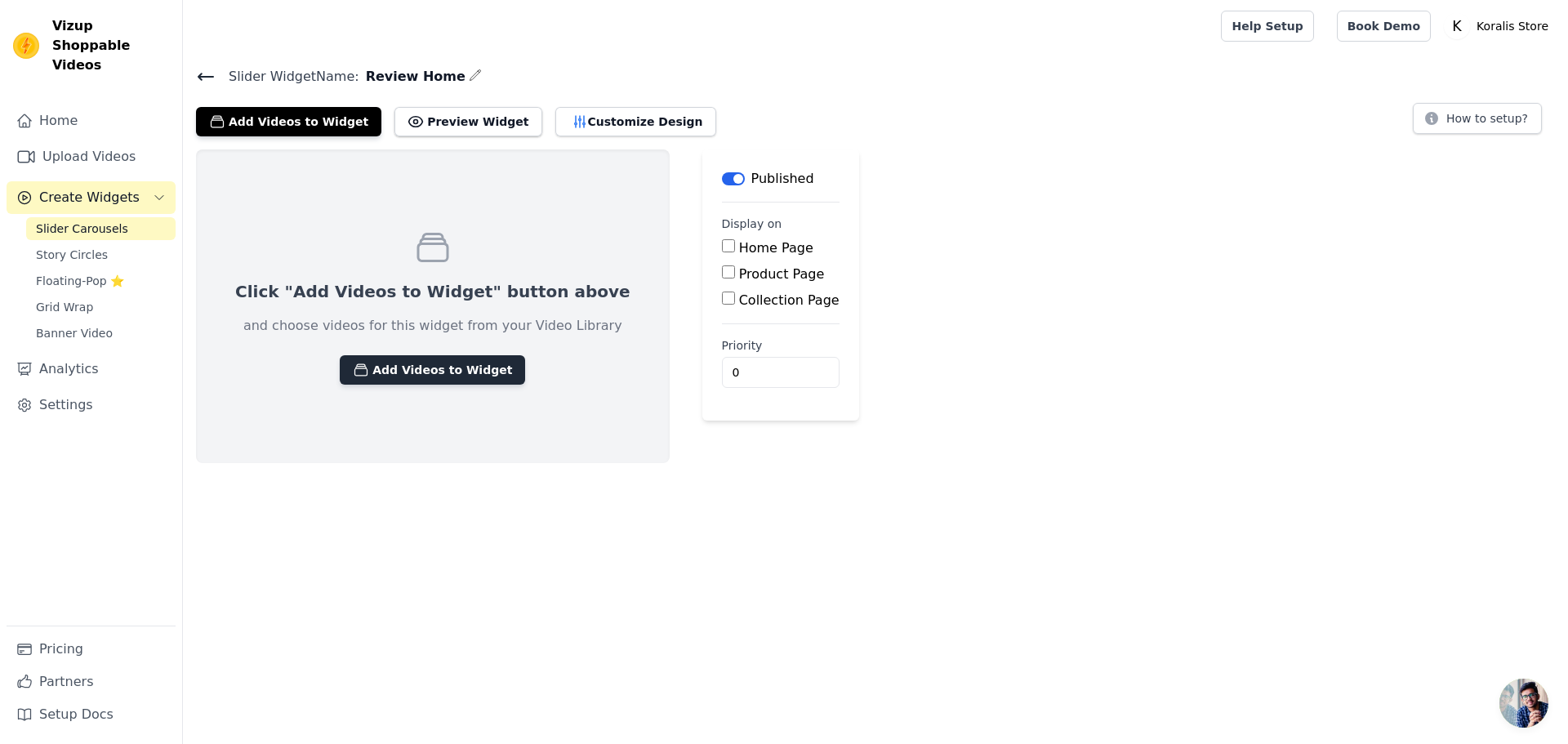
click at [443, 371] on button "Add Videos to Widget" at bounding box center [433, 369] width 186 height 29
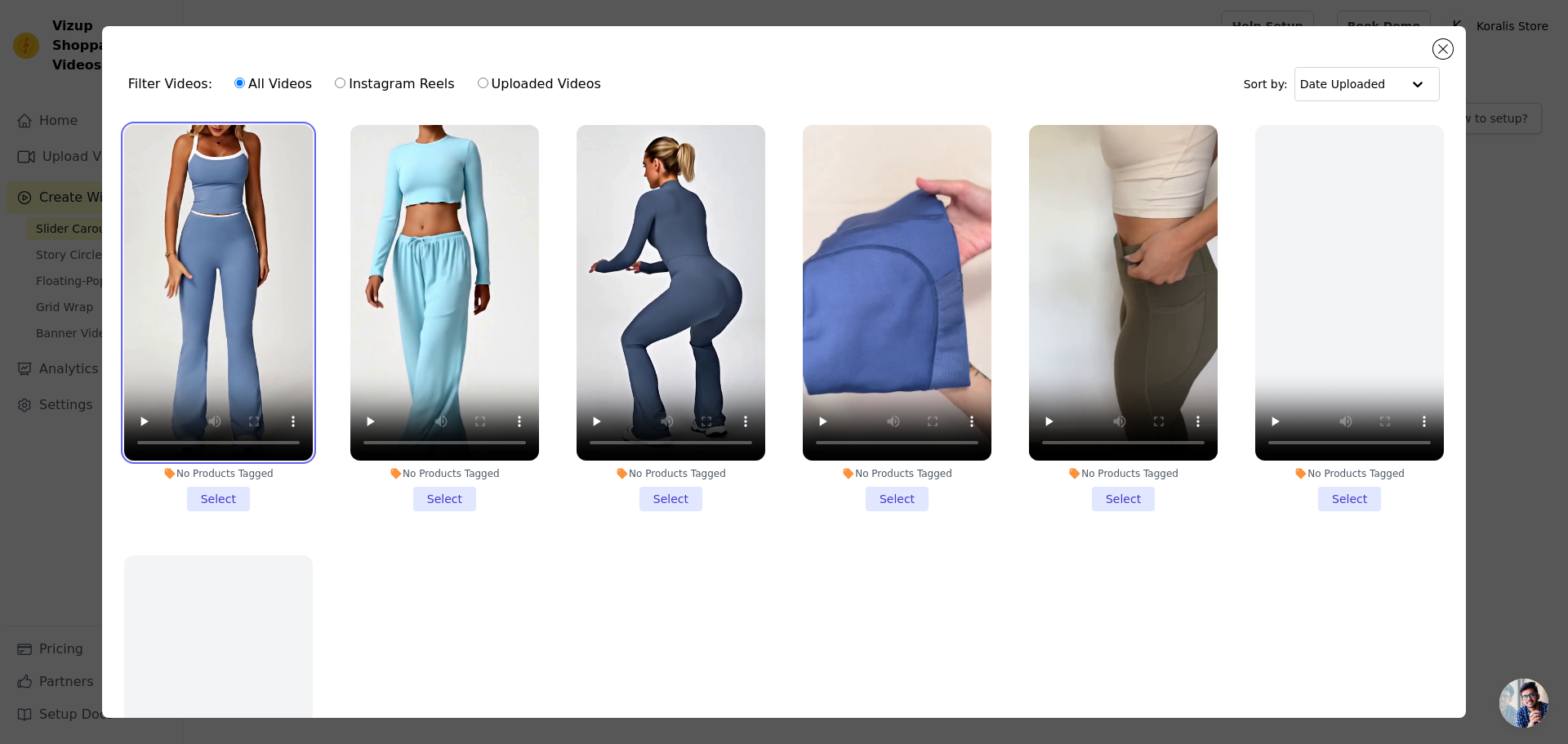
click at [194, 204] on video at bounding box center [218, 293] width 188 height 335
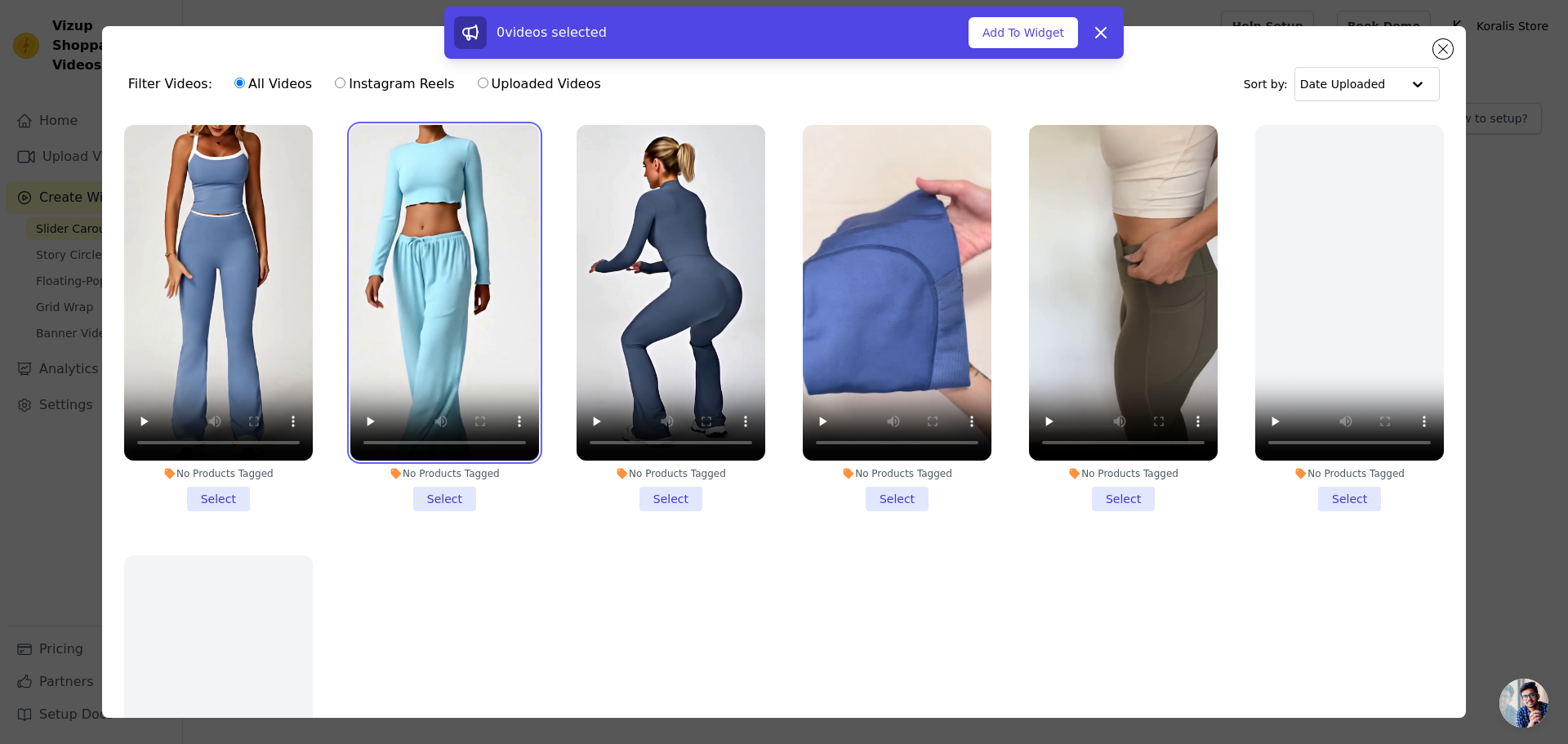
click at [363, 246] on video at bounding box center [444, 293] width 188 height 335
click at [548, 277] on ul "No Products Tagged Select No Products Tagged Select No Products Tagged Select N…" at bounding box center [783, 461] width 1337 height 691
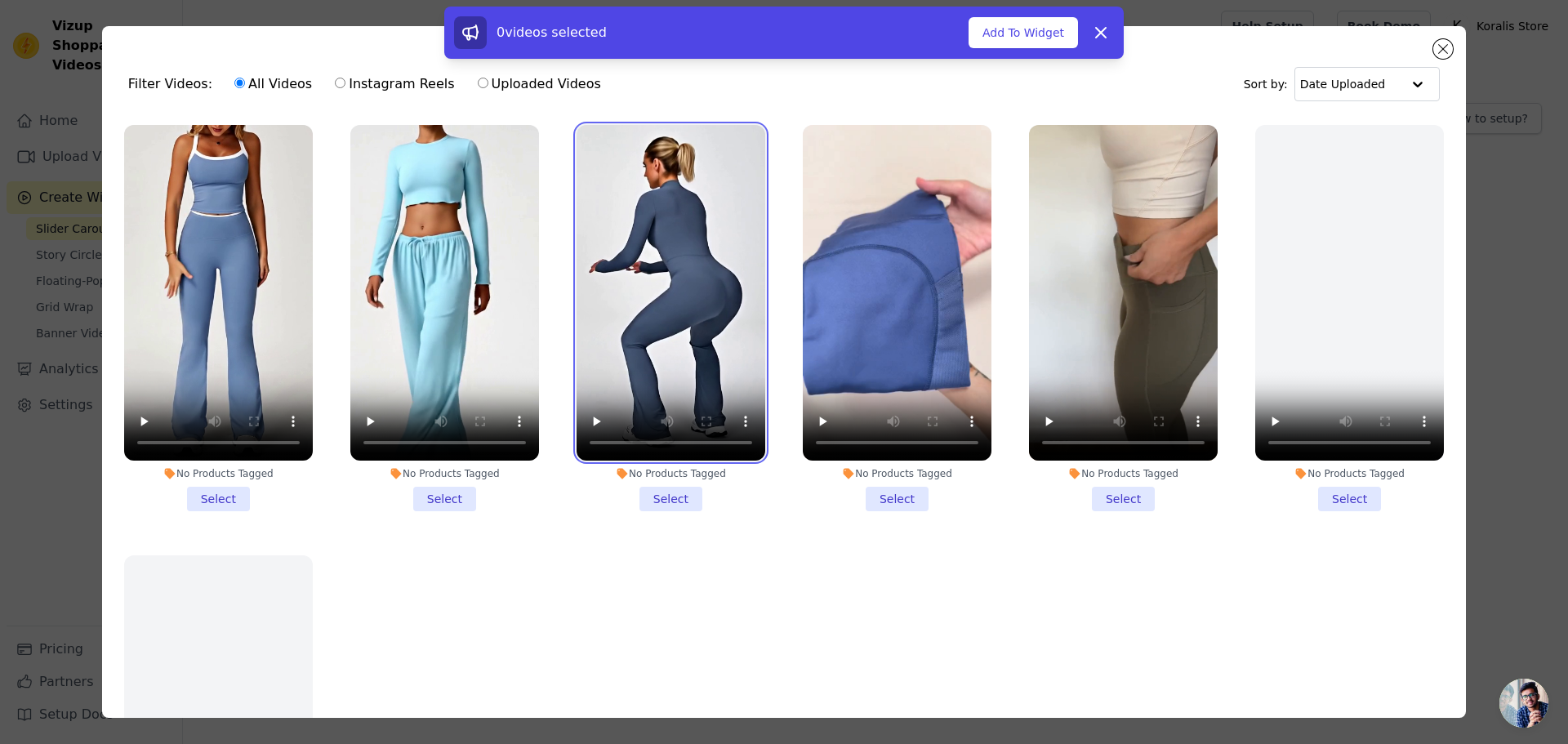
click at [608, 275] on video at bounding box center [670, 293] width 188 height 335
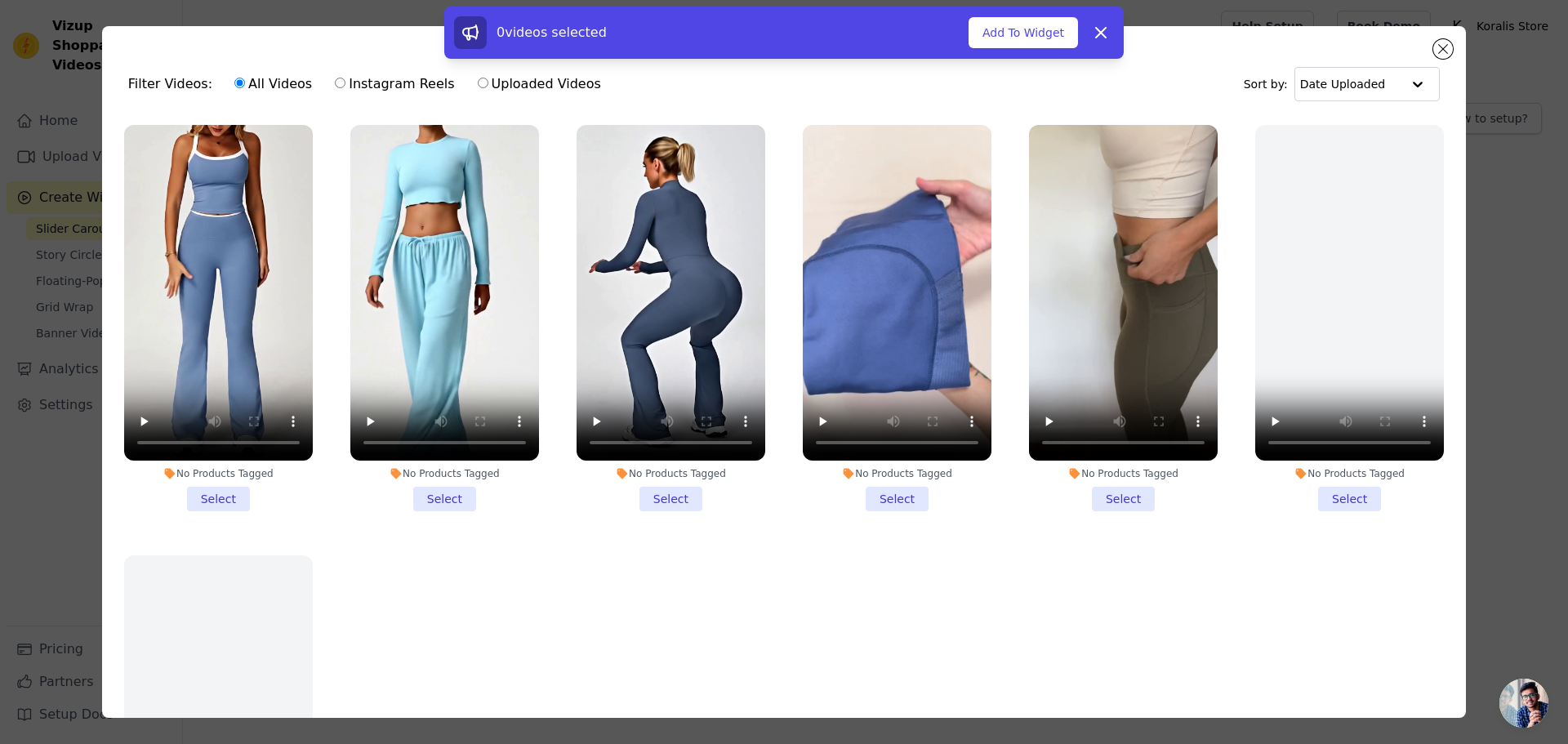
click at [656, 492] on li "No Products Tagged Select" at bounding box center [670, 318] width 188 height 386
click at [0, 0] on input "No Products Tagged Select" at bounding box center [0, 0] width 0 height 0
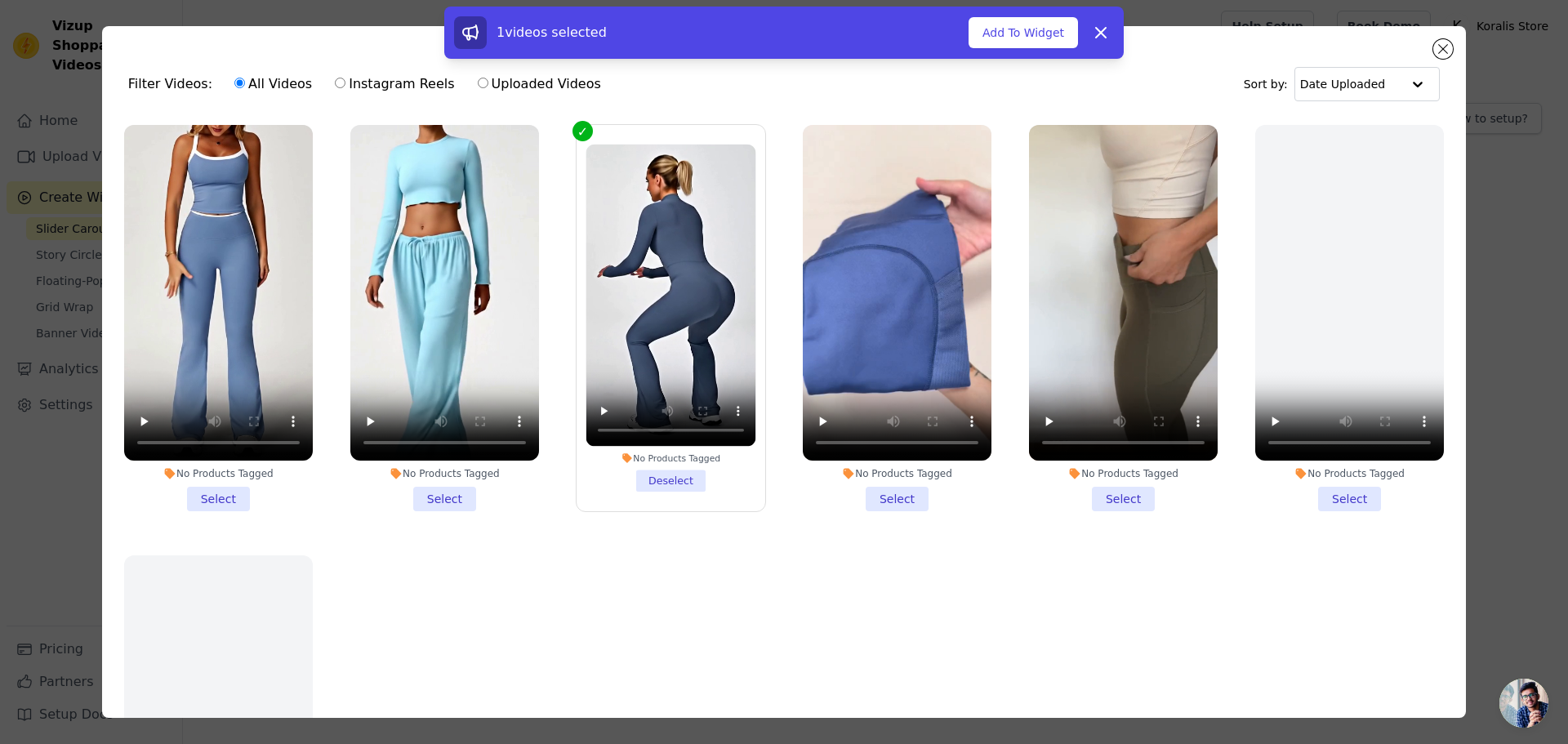
drag, startPoint x: 450, startPoint y: 482, endPoint x: 392, endPoint y: 484, distance: 58.0
click at [446, 482] on li "No Products Tagged Select" at bounding box center [444, 318] width 188 height 386
click at [433, 498] on li "No Products Tagged Select" at bounding box center [444, 318] width 188 height 386
click at [0, 0] on input "No Products Tagged Select" at bounding box center [0, 0] width 0 height 0
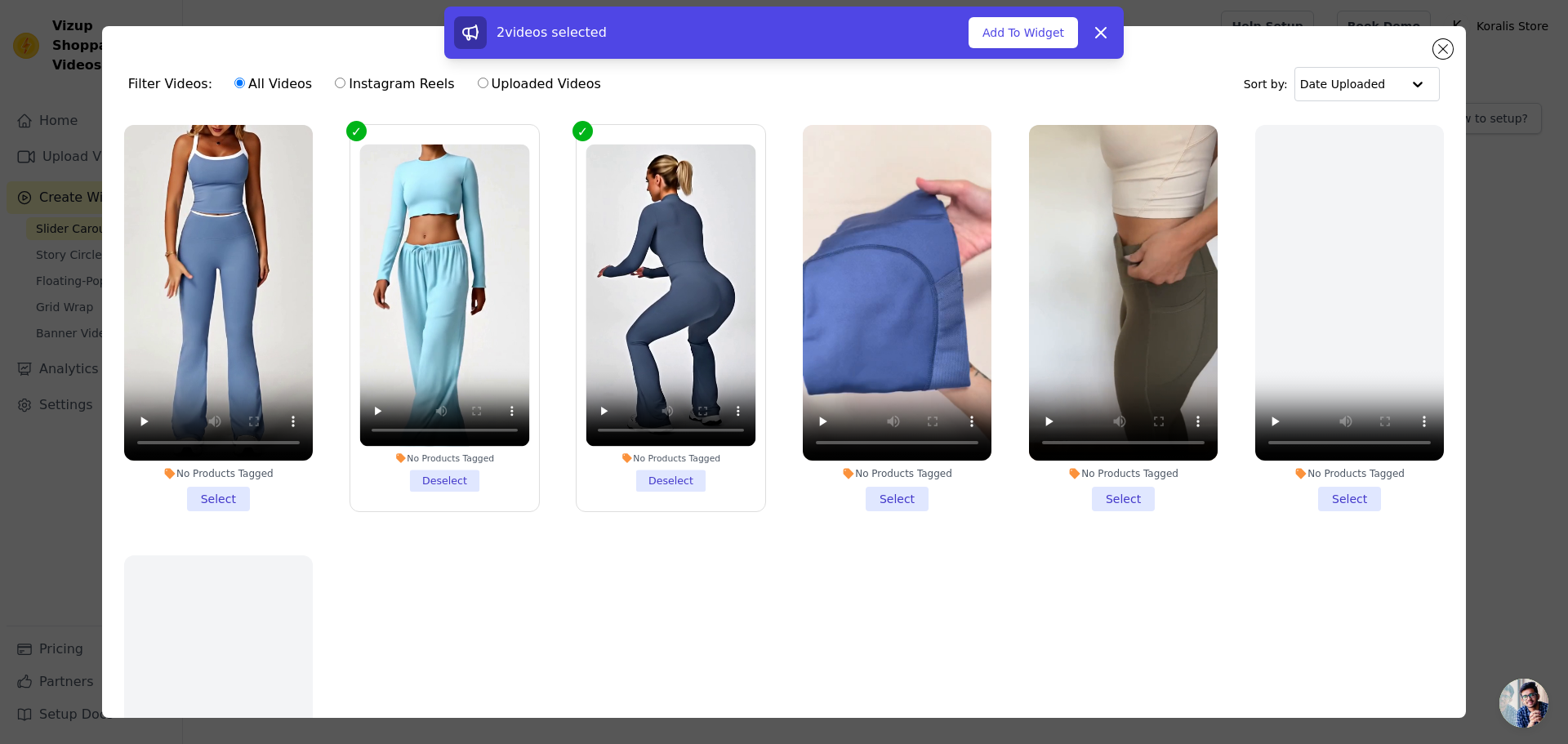
click at [227, 488] on li "No Products Tagged Select" at bounding box center [218, 318] width 188 height 386
click at [0, 0] on input "No Products Tagged Select" at bounding box center [0, 0] width 0 height 0
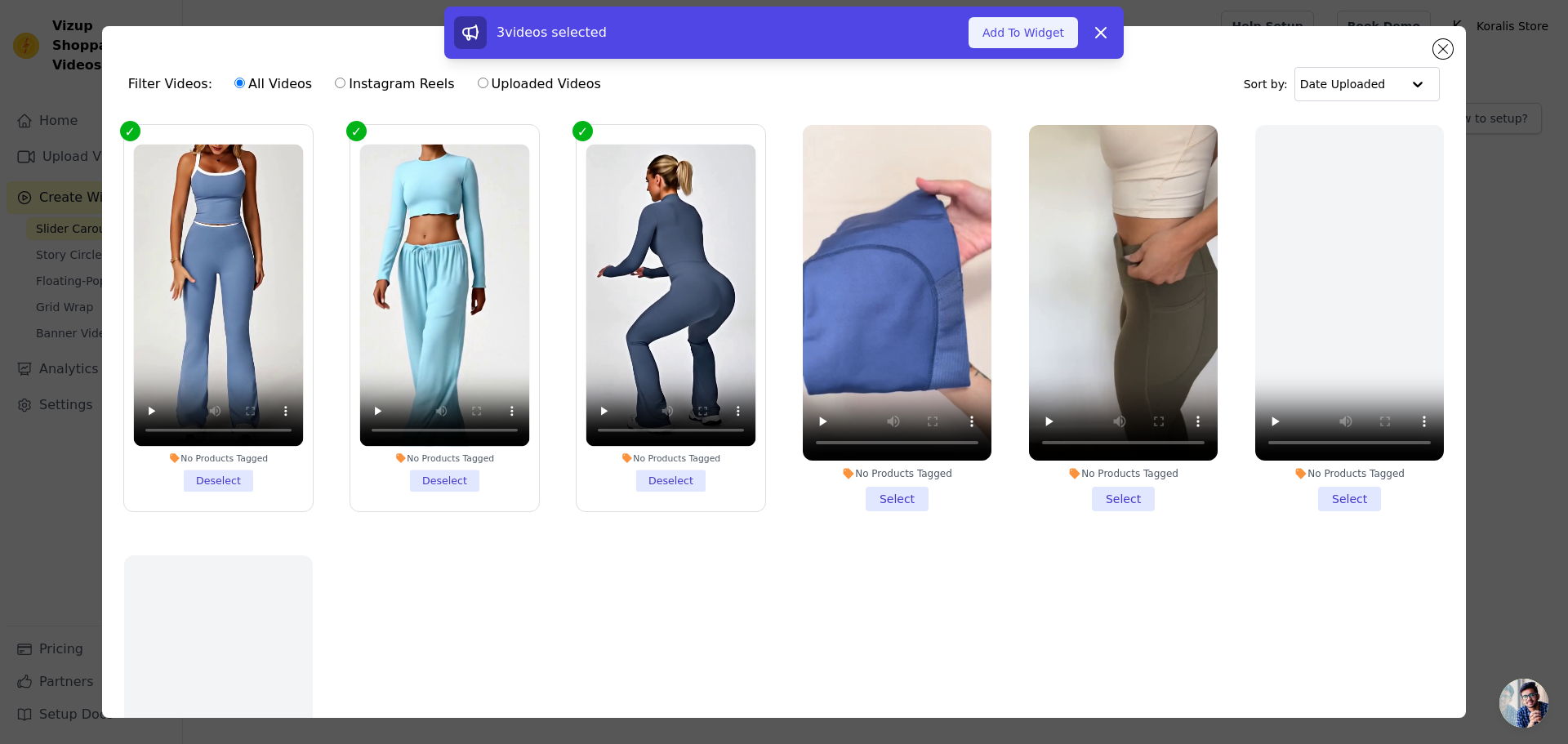
click at [1008, 37] on button "Add To Widget" at bounding box center [1023, 32] width 110 height 31
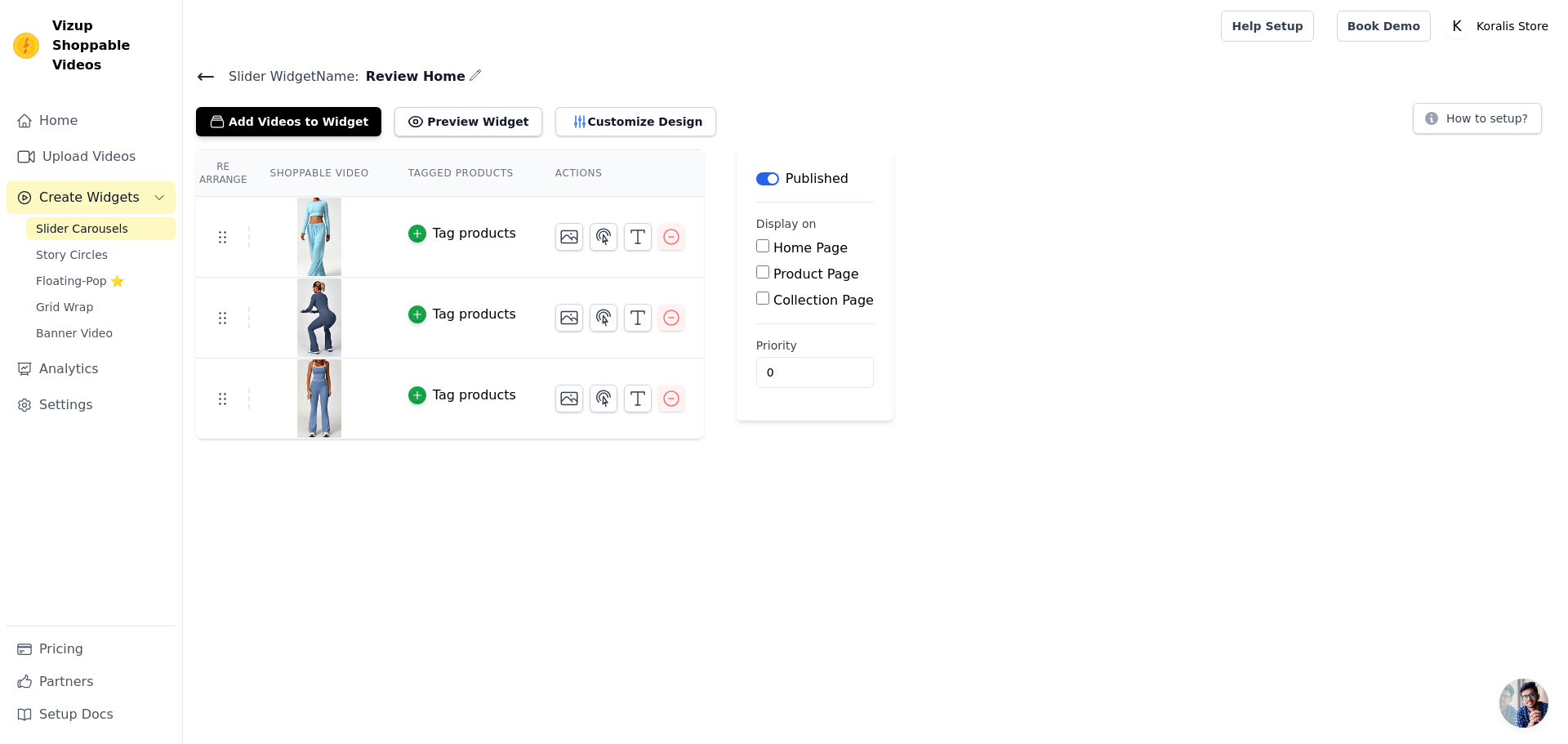
click at [29, 217] on link "Slider Carousels" at bounding box center [101, 228] width 150 height 23
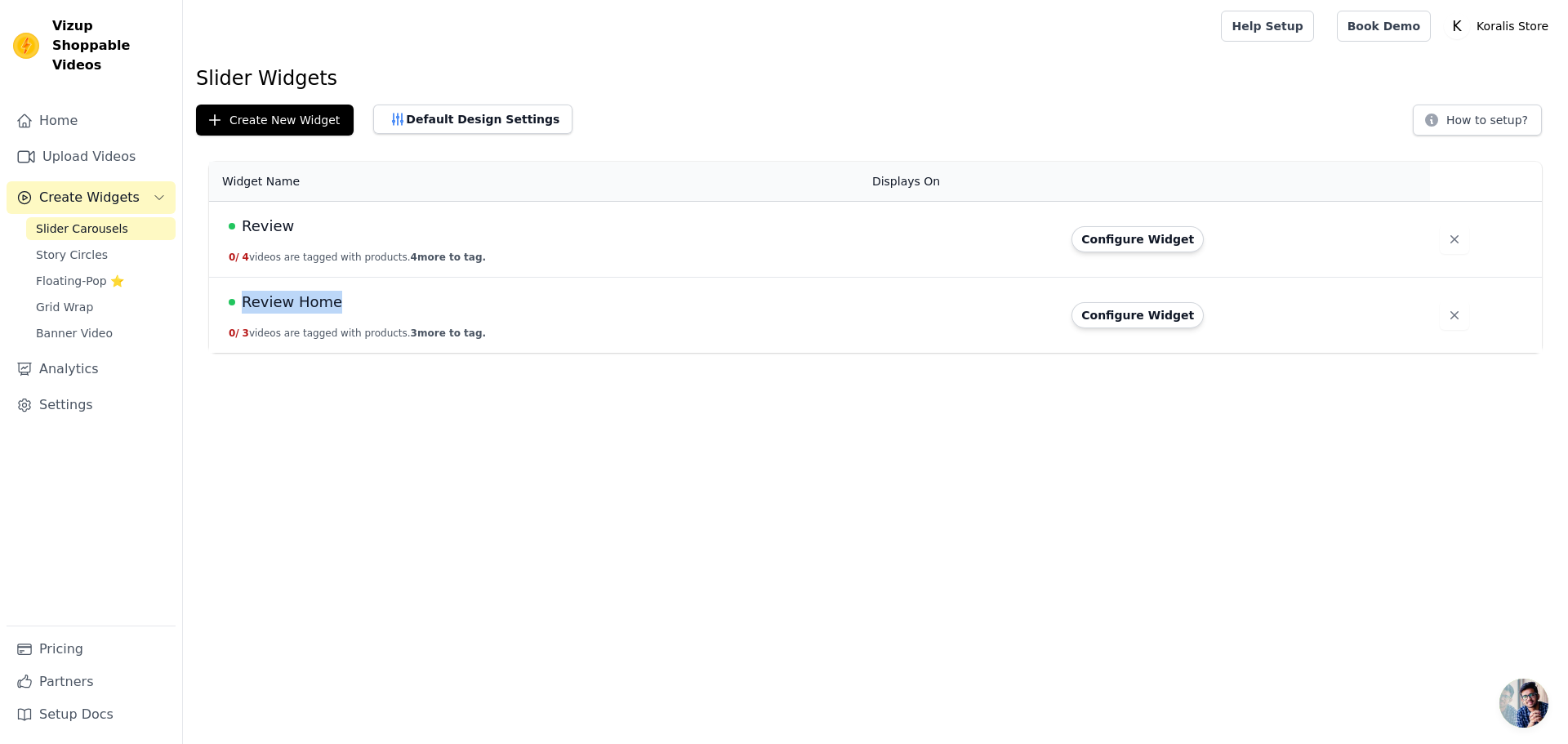
drag, startPoint x: 362, startPoint y: 305, endPoint x: 231, endPoint y: 298, distance: 131.2
click at [231, 298] on div "Review Home" at bounding box center [540, 302] width 623 height 23
copy div "Review Home"
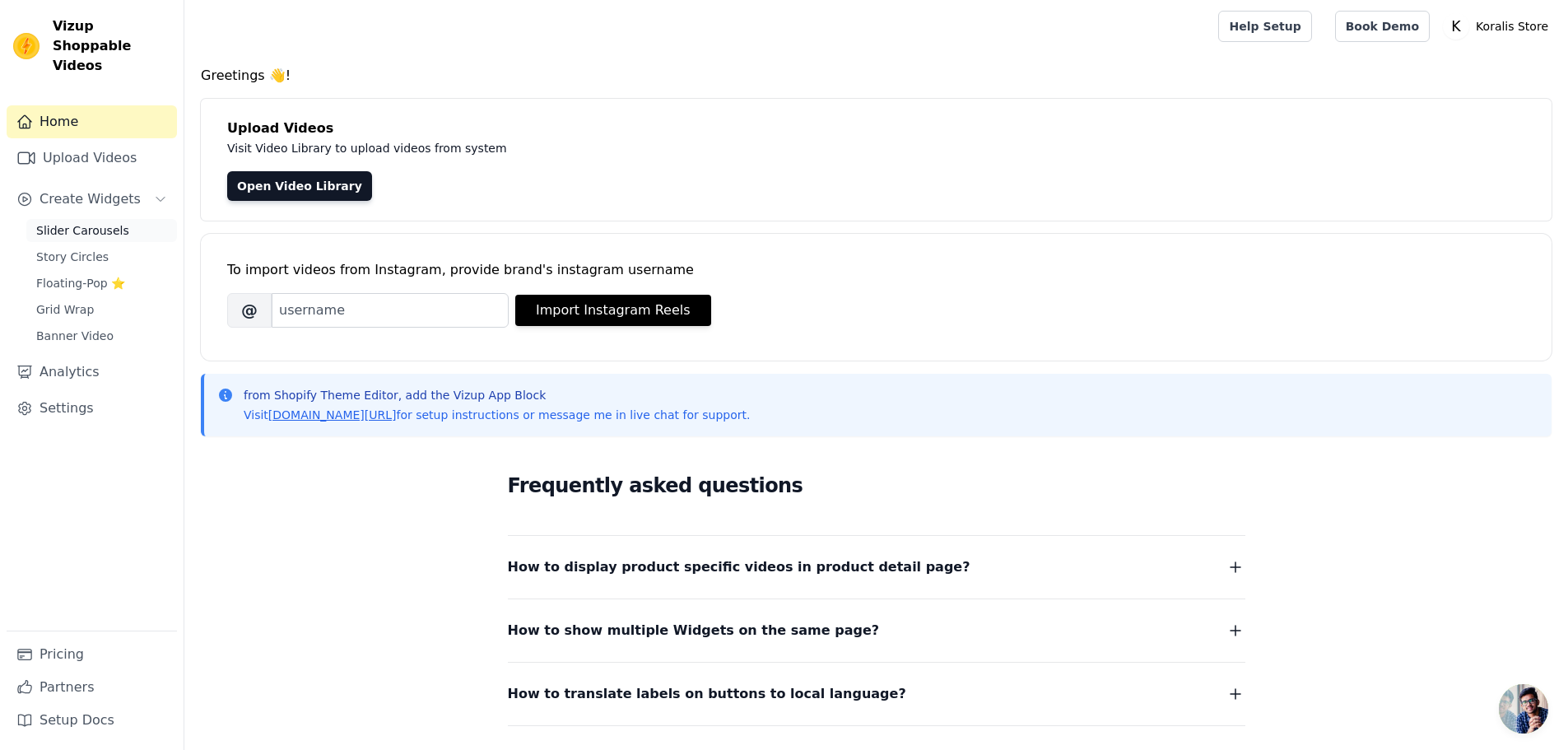
click at [84, 222] on span "Slider Carousels" at bounding box center [82, 230] width 93 height 16
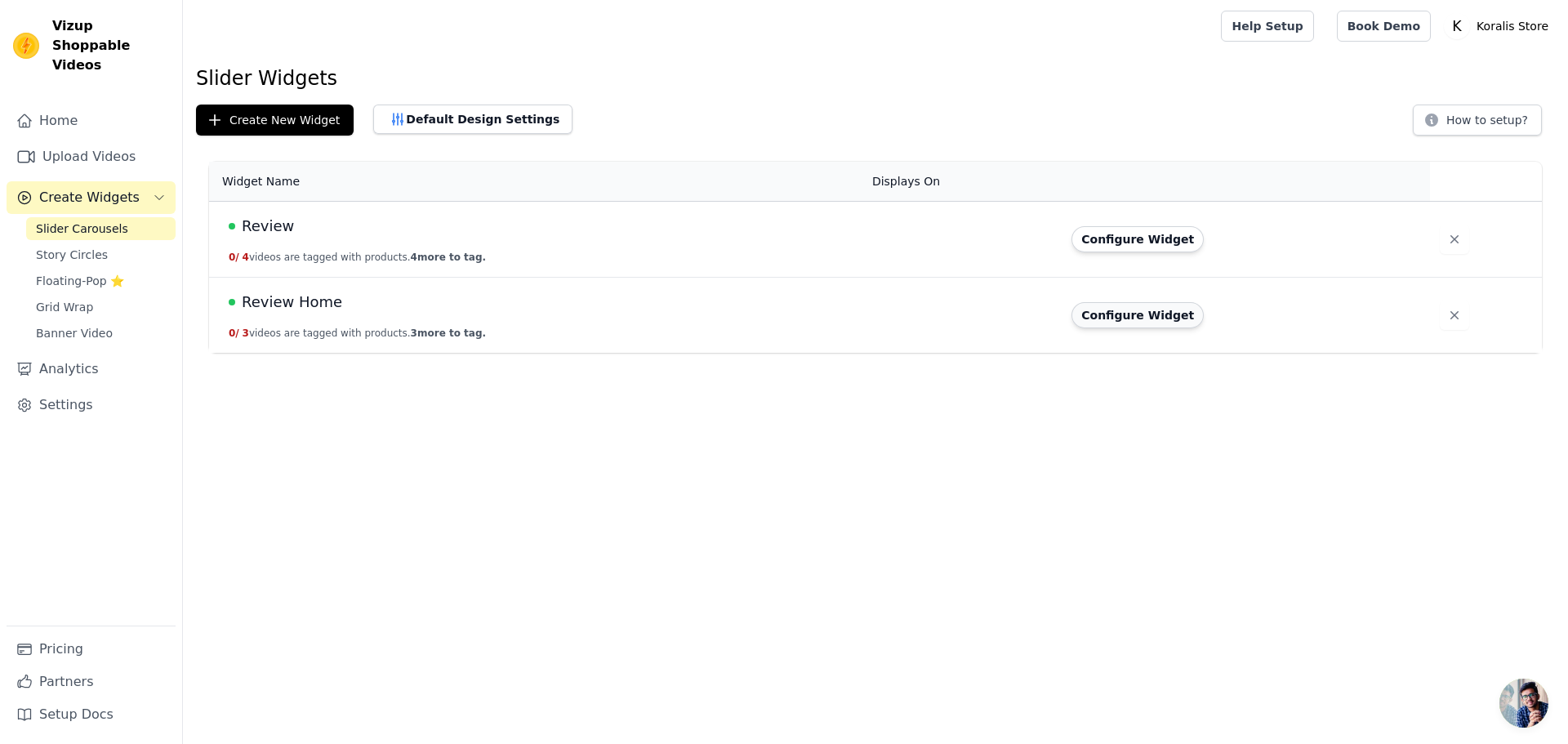
click at [1107, 316] on button "Configure Widget" at bounding box center [1137, 315] width 132 height 26
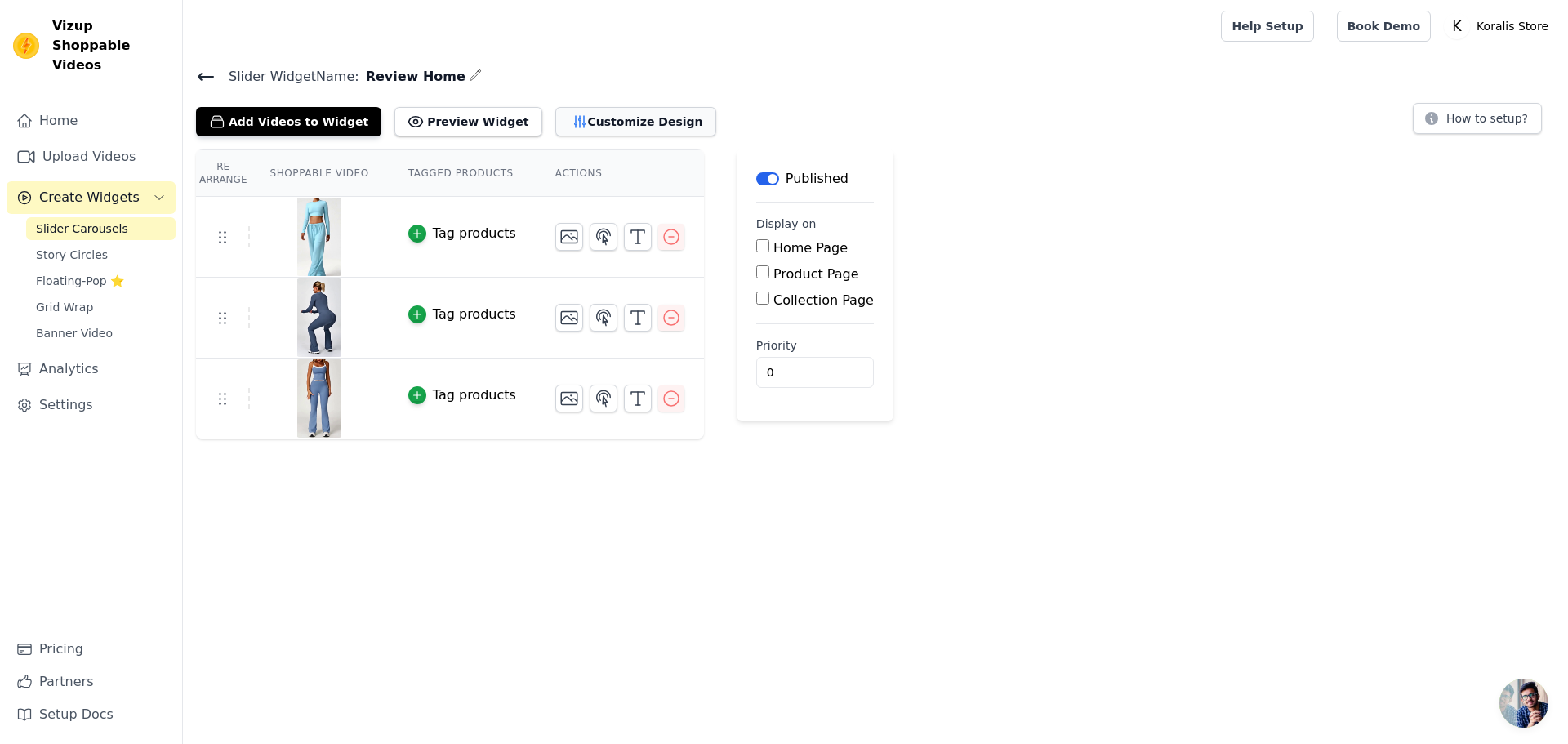
click at [555, 125] on button "Customize Design" at bounding box center [635, 121] width 161 height 29
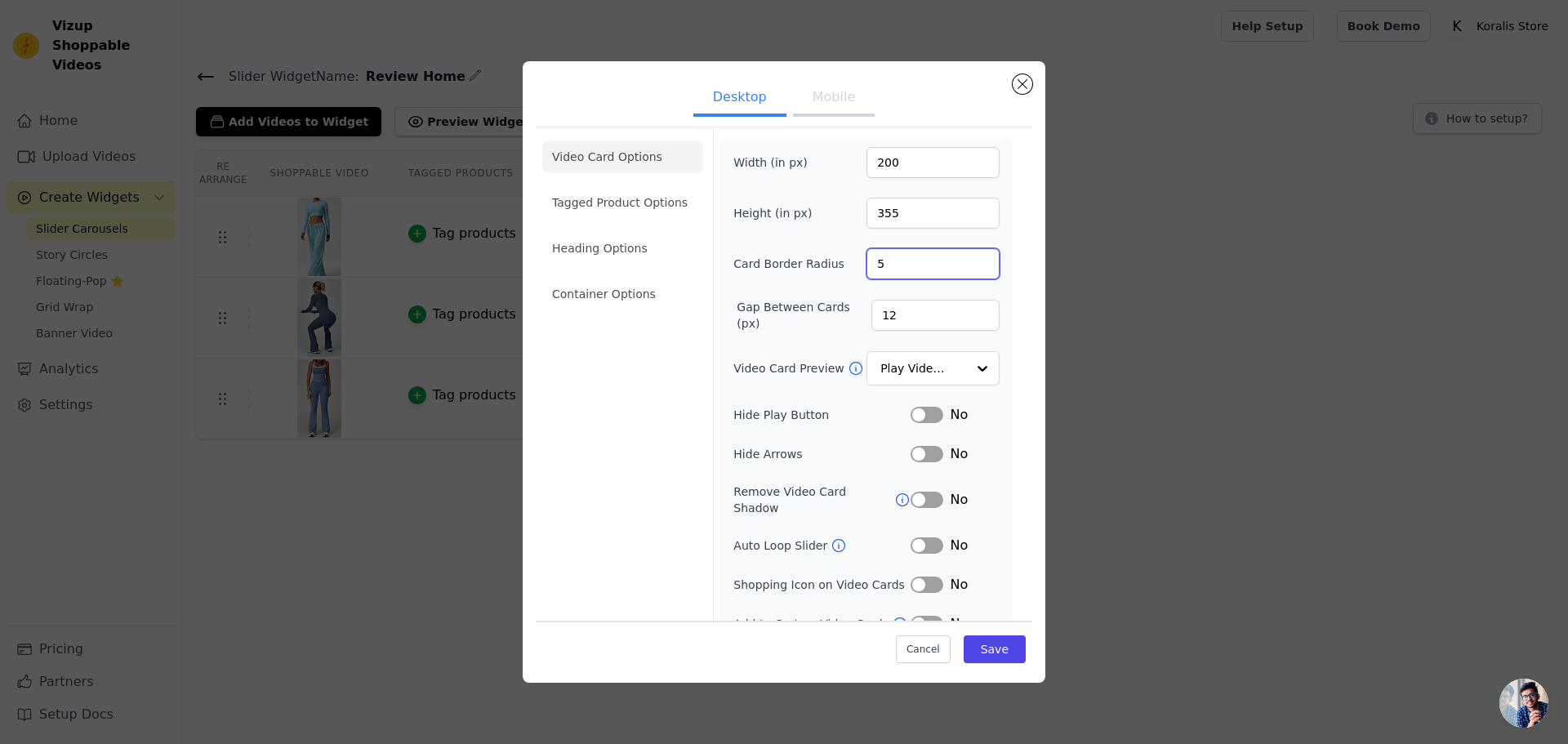
click at [970, 258] on input "5" at bounding box center [932, 263] width 133 height 31
click at [970, 258] on input "6" at bounding box center [932, 263] width 133 height 31
click at [970, 258] on input "7" at bounding box center [932, 263] width 133 height 31
click at [970, 258] on input "8" at bounding box center [932, 263] width 133 height 31
click at [970, 258] on input "9" at bounding box center [932, 263] width 133 height 31
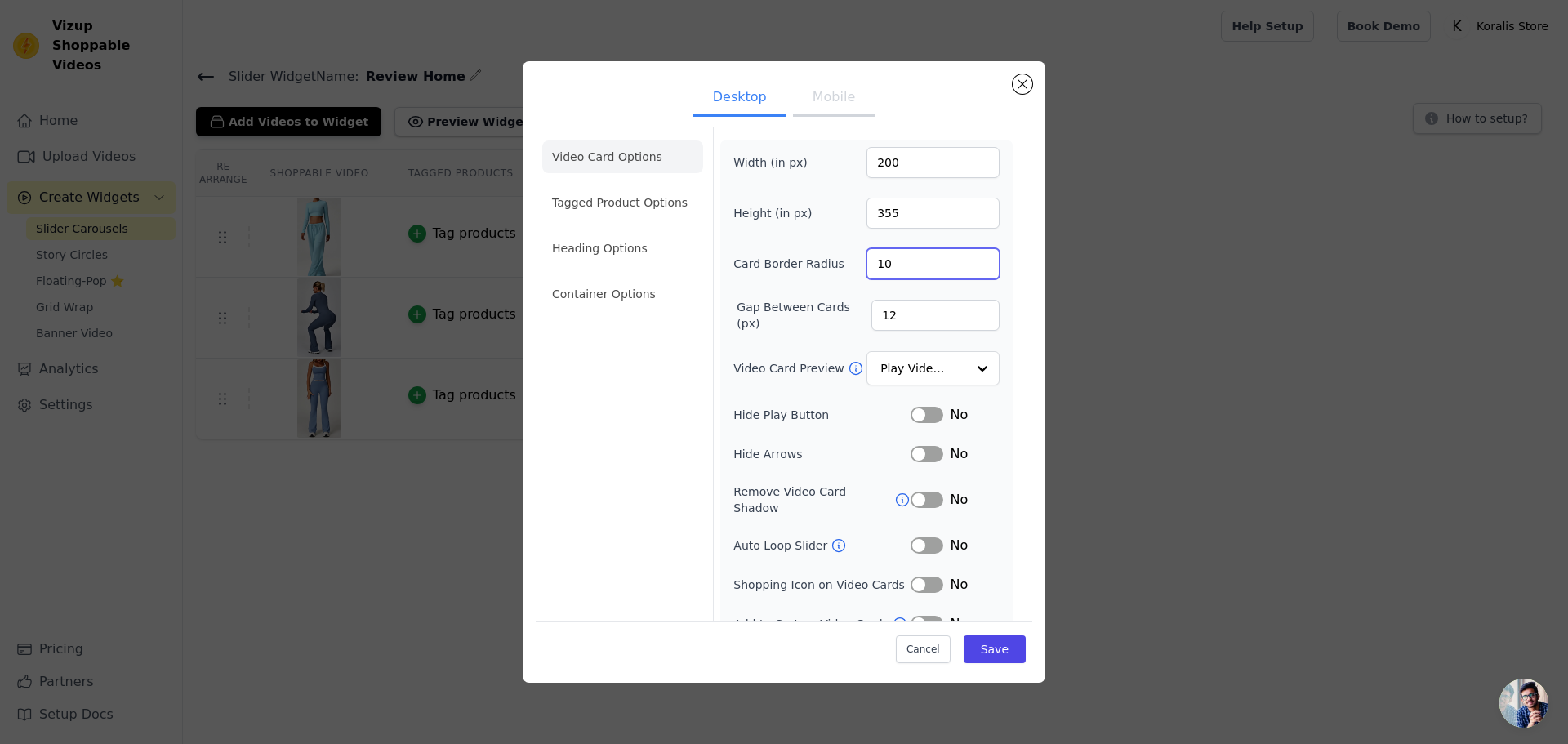
click at [970, 258] on input "10" at bounding box center [932, 263] width 133 height 31
click at [970, 258] on input "11" at bounding box center [932, 263] width 133 height 31
click at [970, 258] on input "12" at bounding box center [932, 263] width 133 height 31
click at [970, 258] on input "13" at bounding box center [932, 263] width 133 height 31
click at [970, 258] on input "14" at bounding box center [932, 263] width 133 height 31
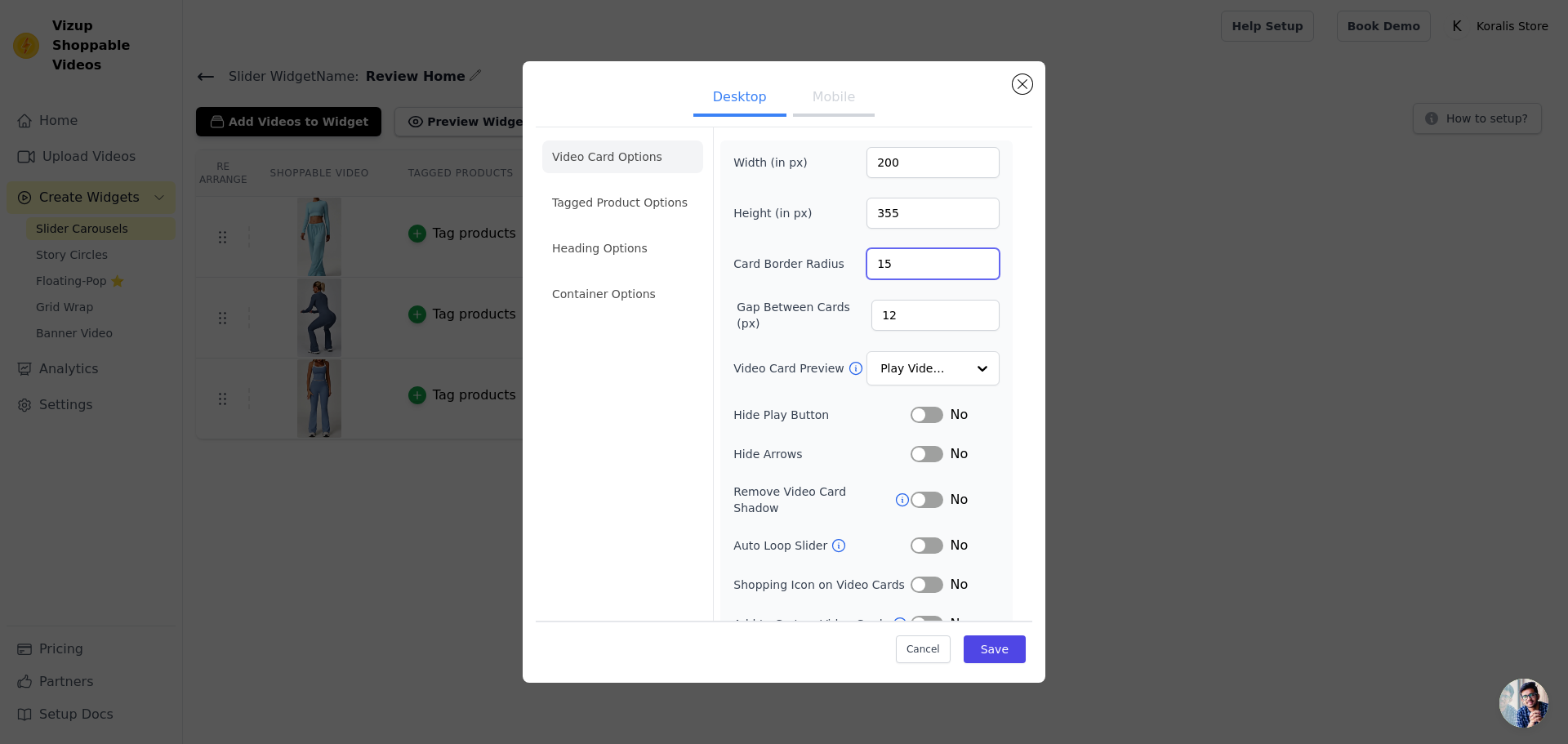
type input "15"
click at [970, 258] on input "15" at bounding box center [932, 263] width 133 height 31
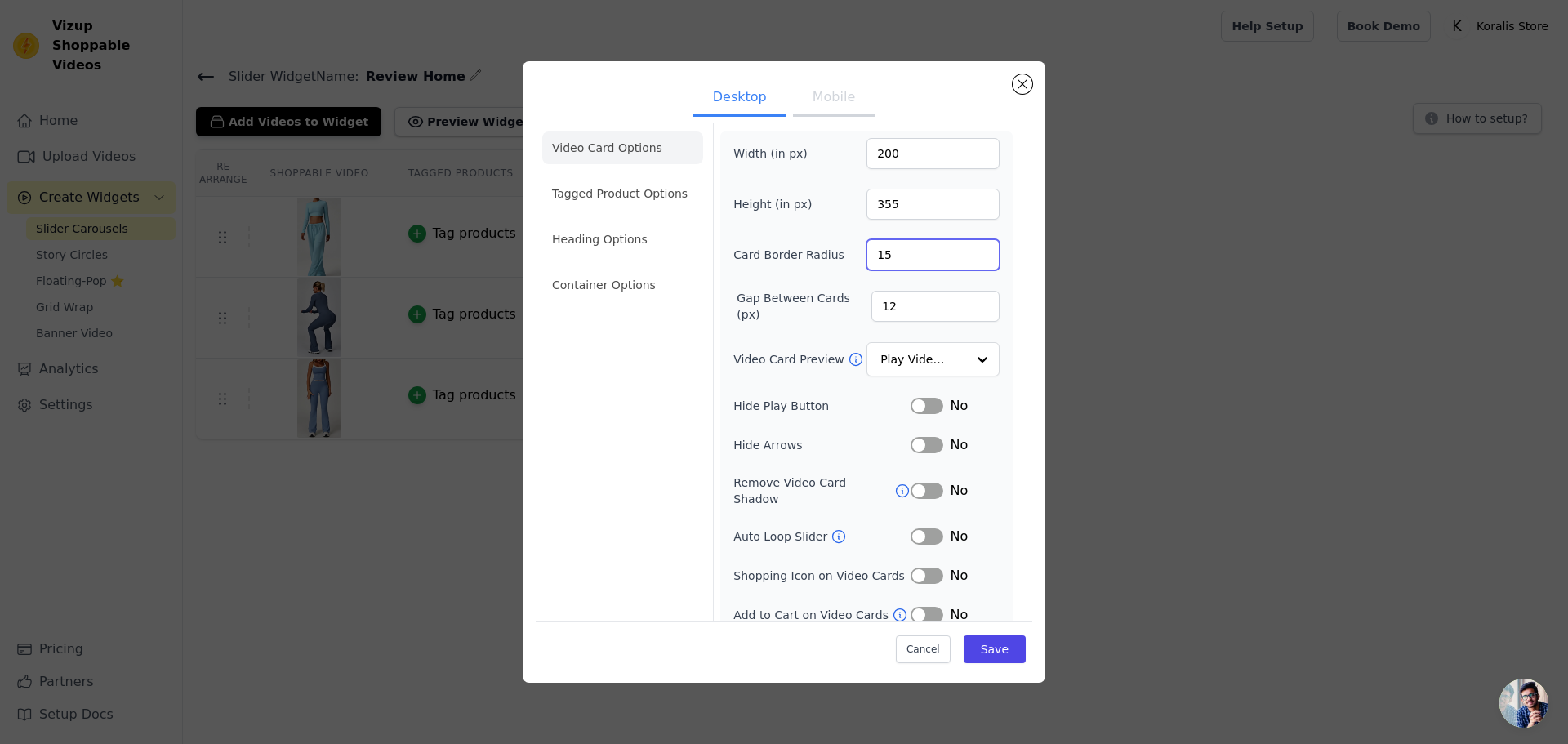
scroll to position [12, 0]
click at [598, 222] on li "Heading Options" at bounding box center [623, 236] width 161 height 33
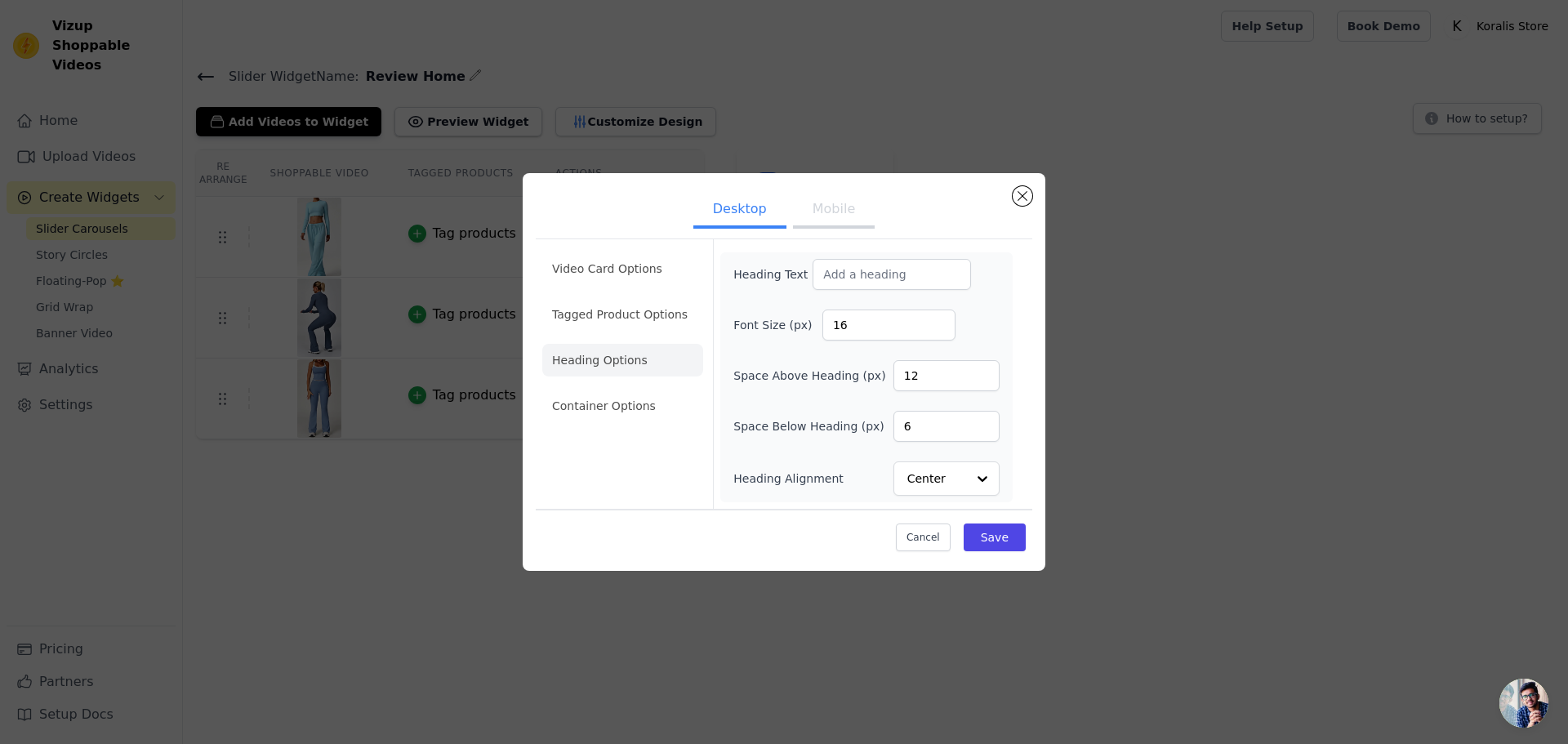
scroll to position [0, 0]
click at [999, 548] on button "Save" at bounding box center [994, 537] width 62 height 28
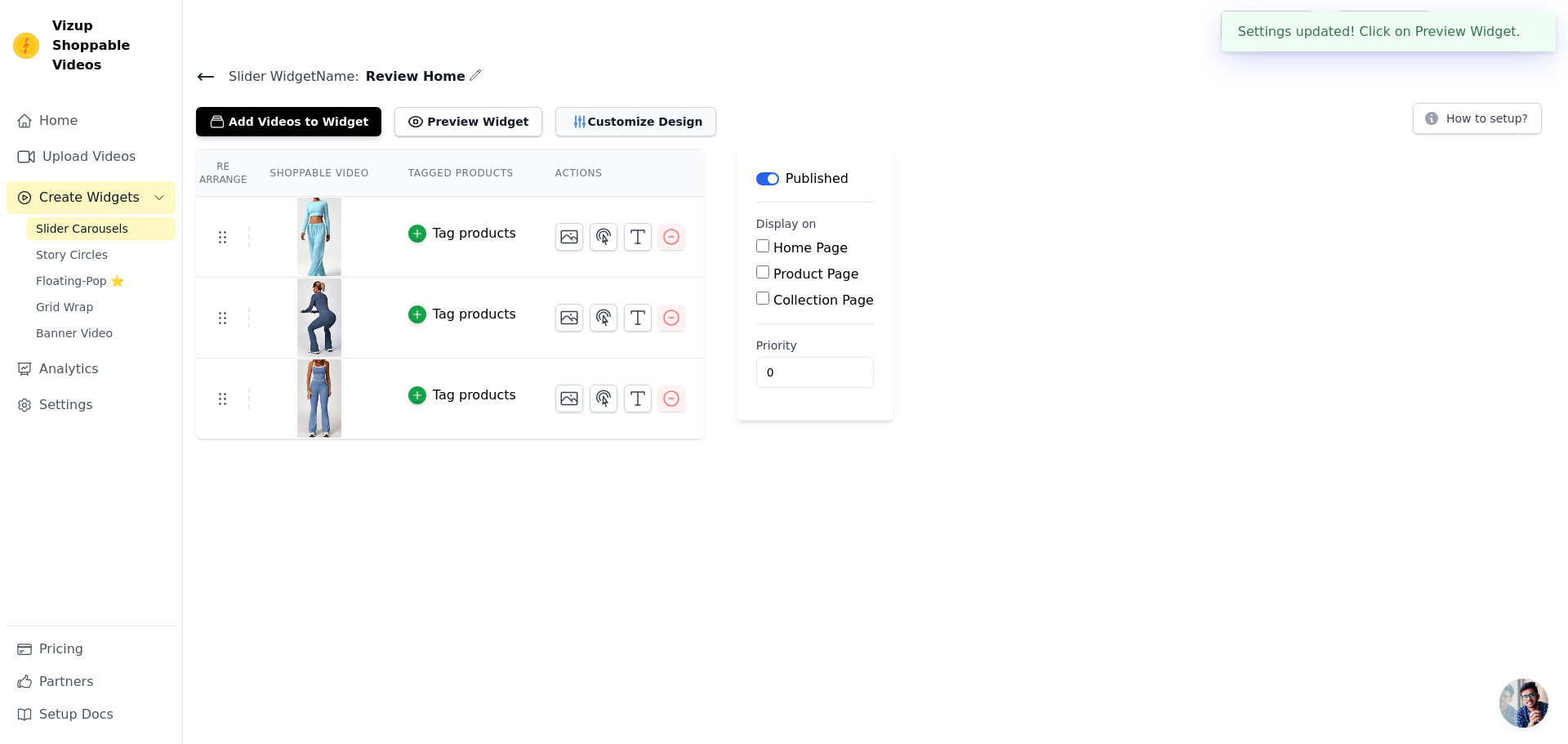
click at [555, 132] on button "Customize Design" at bounding box center [635, 121] width 161 height 29
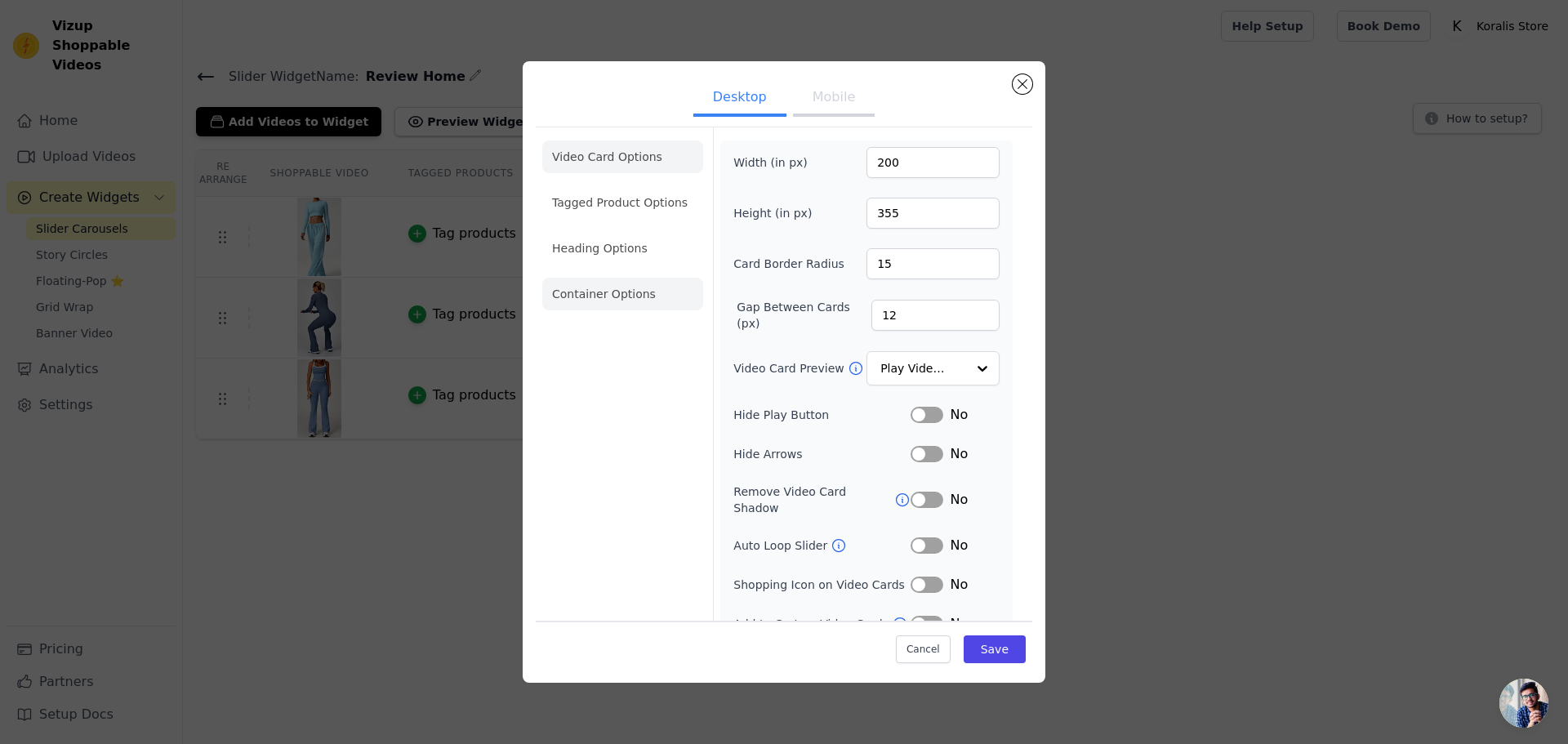
click at [632, 308] on li "Container Options" at bounding box center [623, 293] width 161 height 33
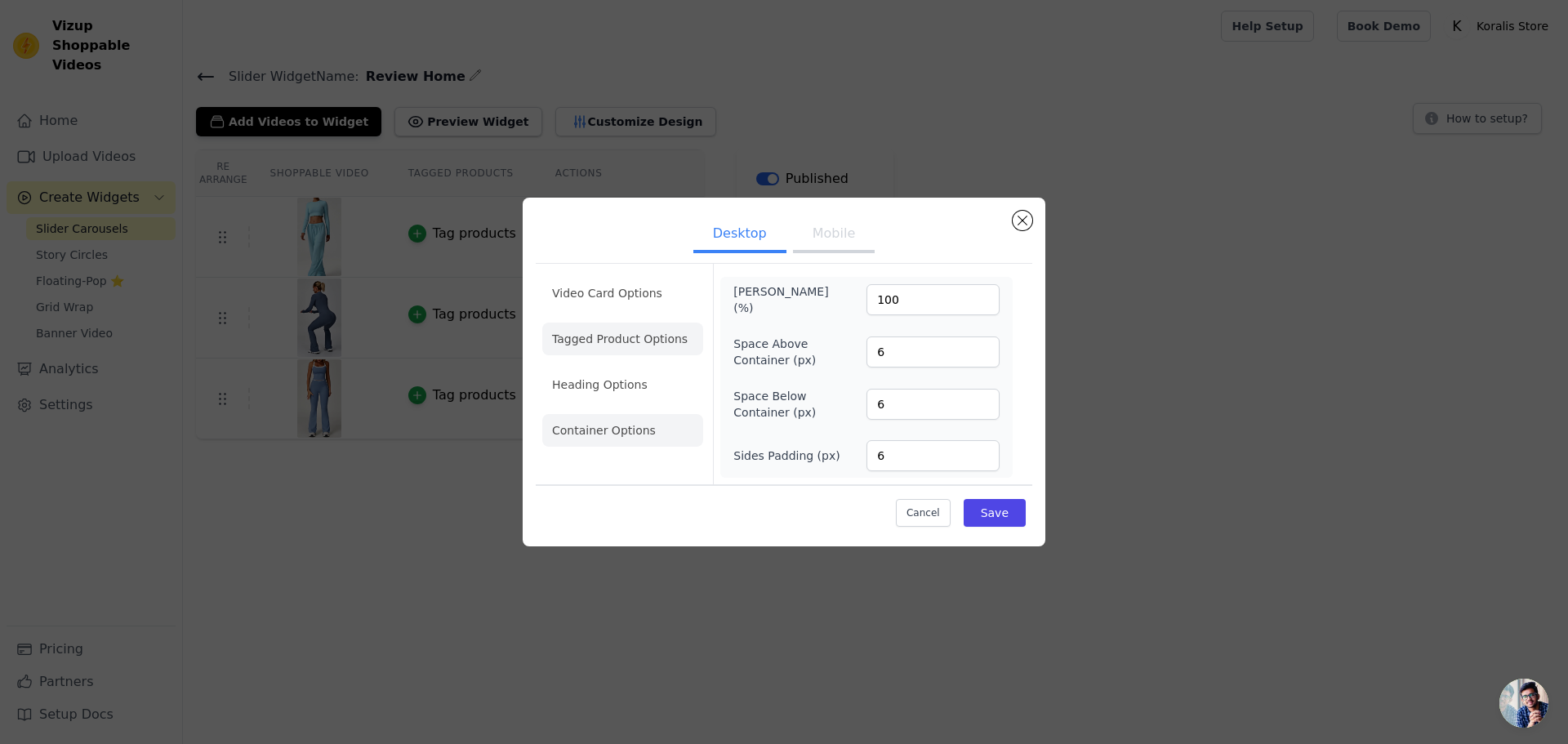
click at [615, 343] on li "Tagged Product Options" at bounding box center [623, 339] width 161 height 33
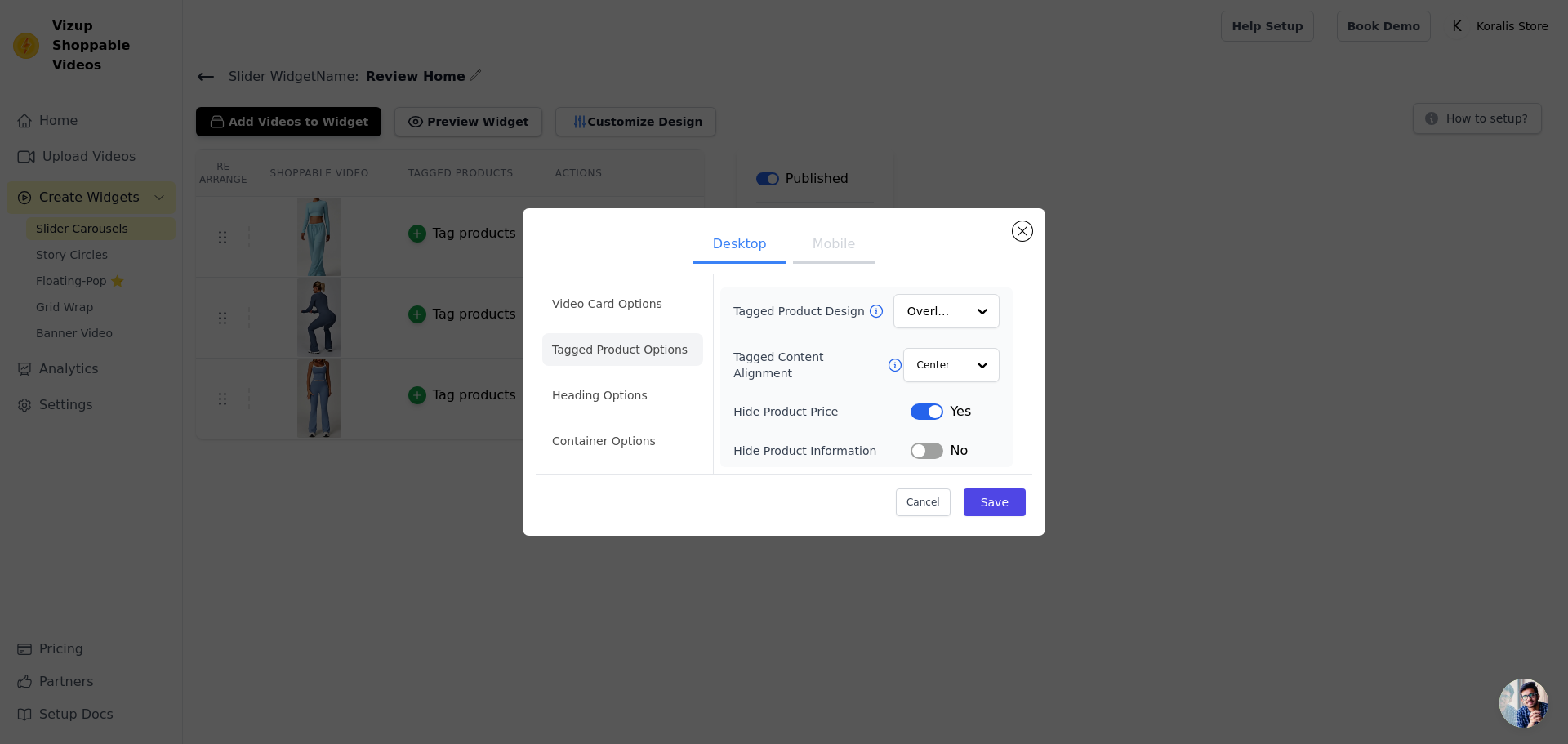
click at [805, 257] on button "Mobile" at bounding box center [834, 245] width 82 height 36
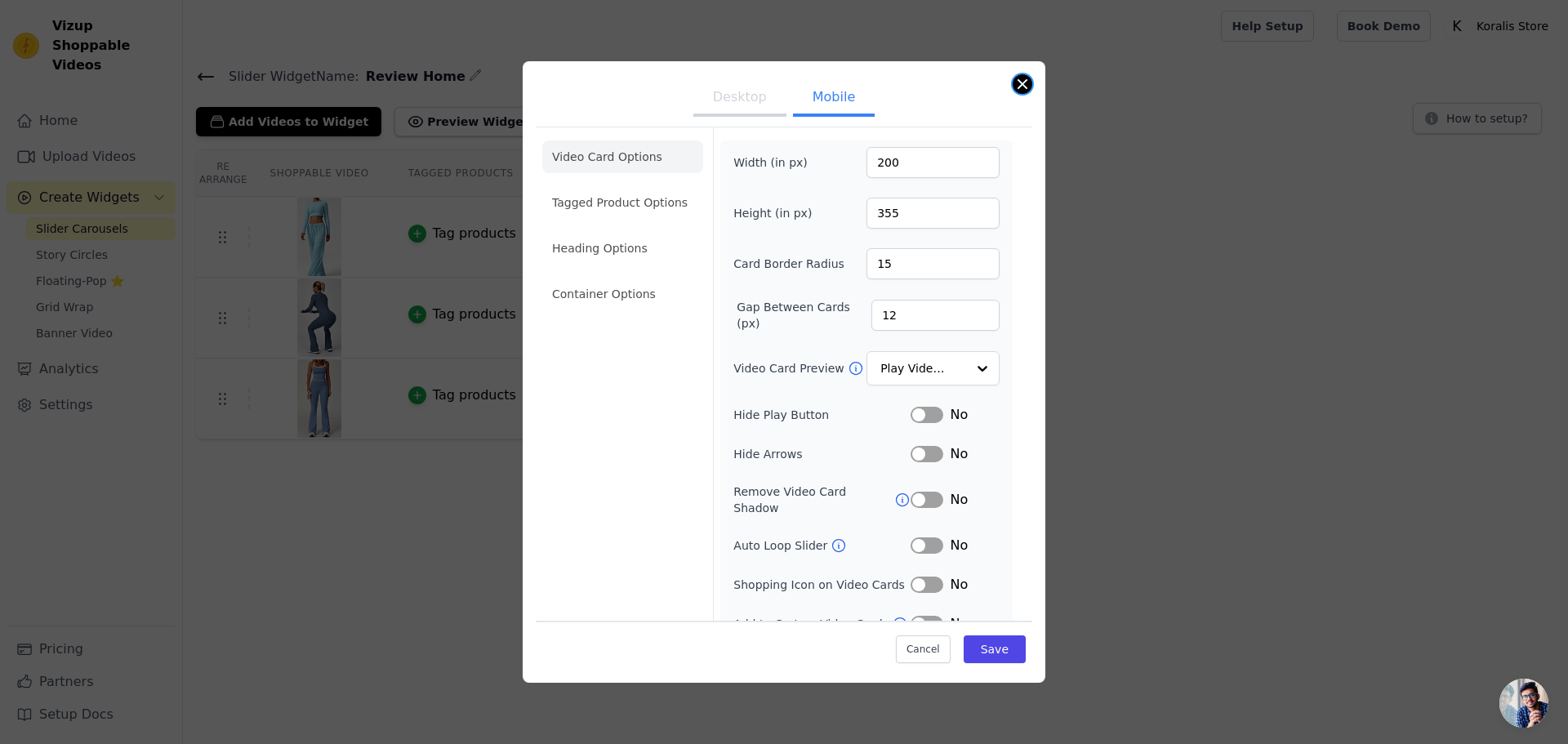
click at [1027, 87] on button "Close modal" at bounding box center [1022, 84] width 20 height 20
